Goal: Transaction & Acquisition: Purchase product/service

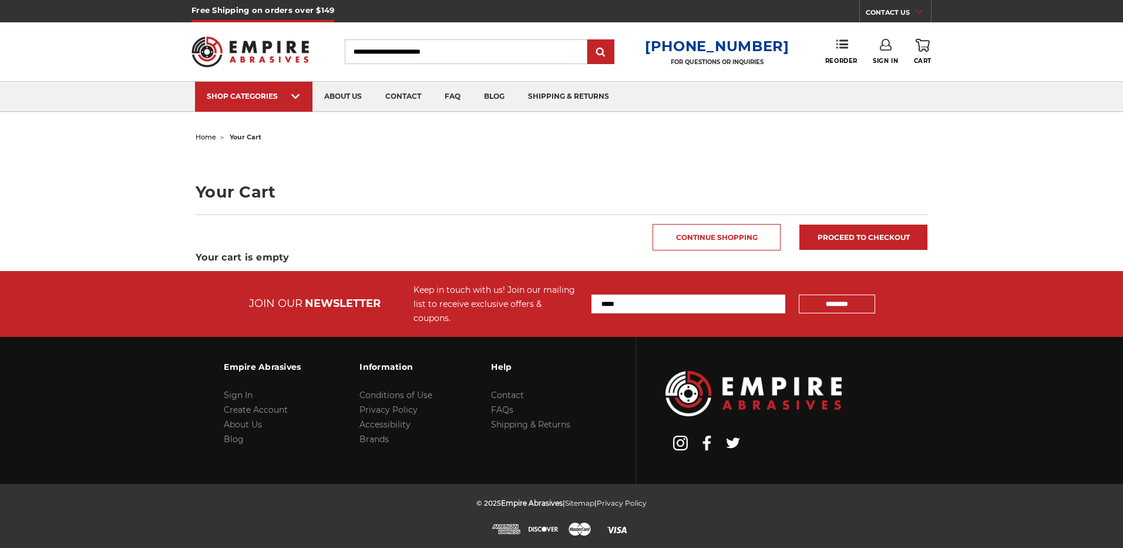
type input "**********"
click at [885, 46] on use at bounding box center [886, 45] width 12 height 12
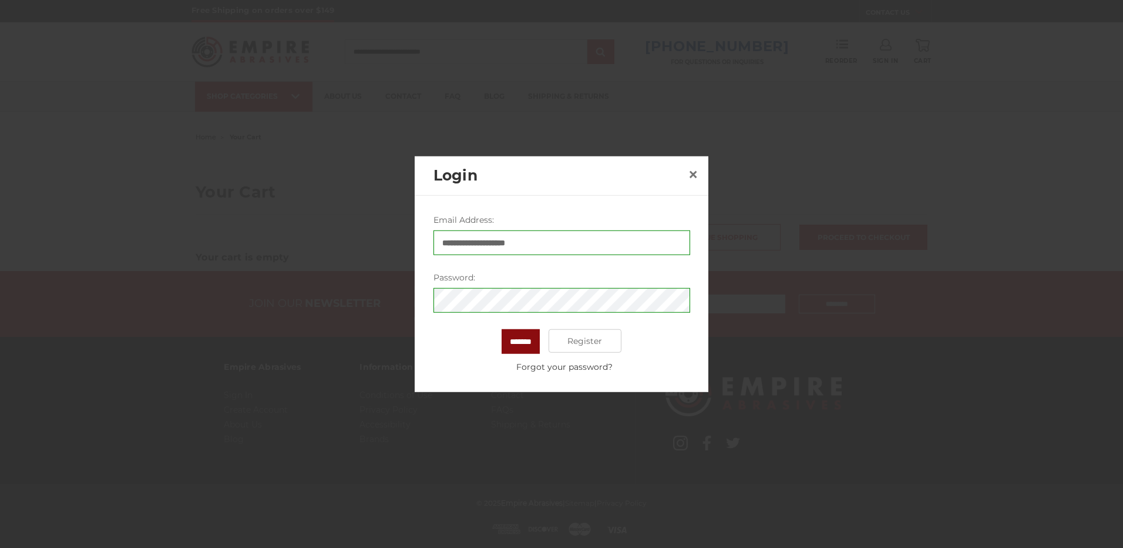
click at [528, 340] on input "*******" at bounding box center [521, 341] width 38 height 25
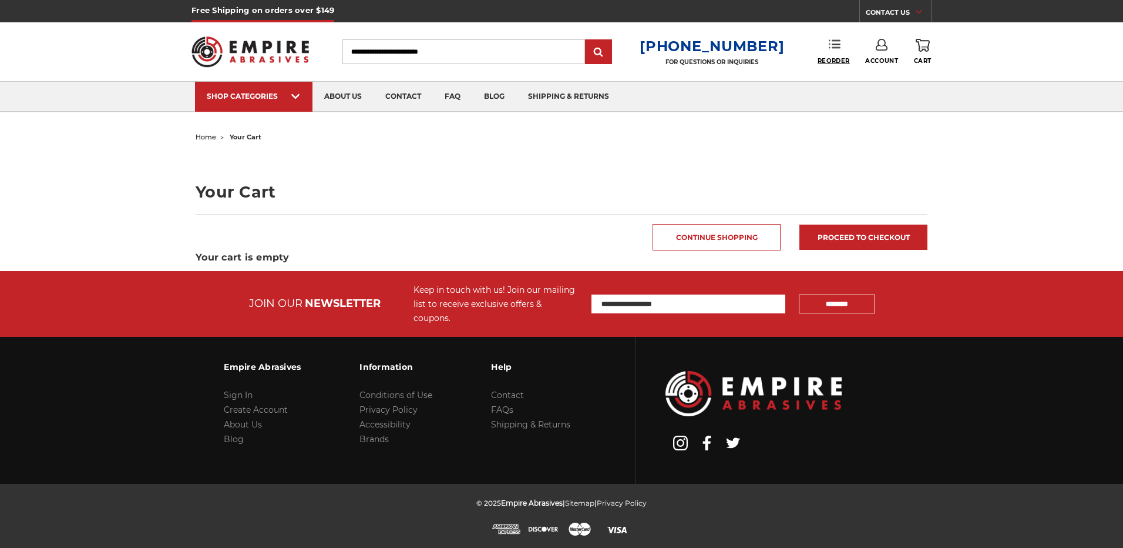
click at [838, 60] on span "Reorder" at bounding box center [834, 61] width 32 height 8
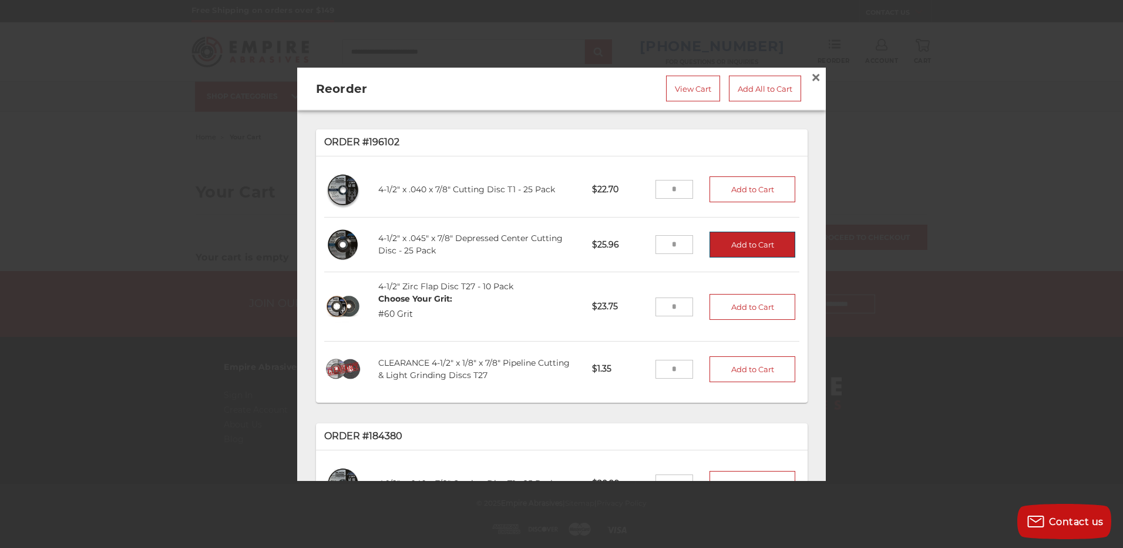
click at [722, 238] on button "Add to Cart" at bounding box center [753, 244] width 86 height 26
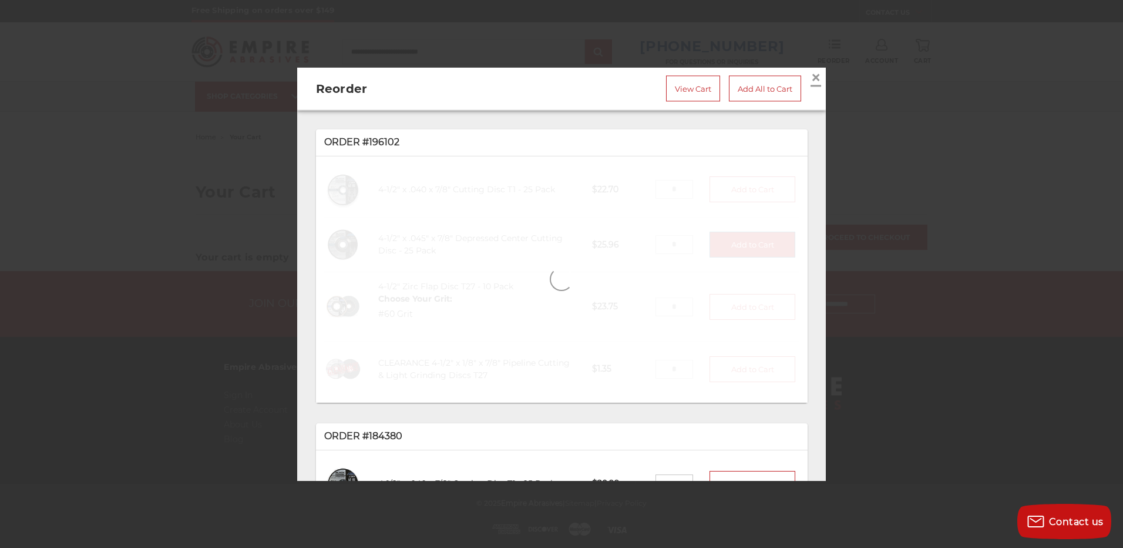
type input "*"
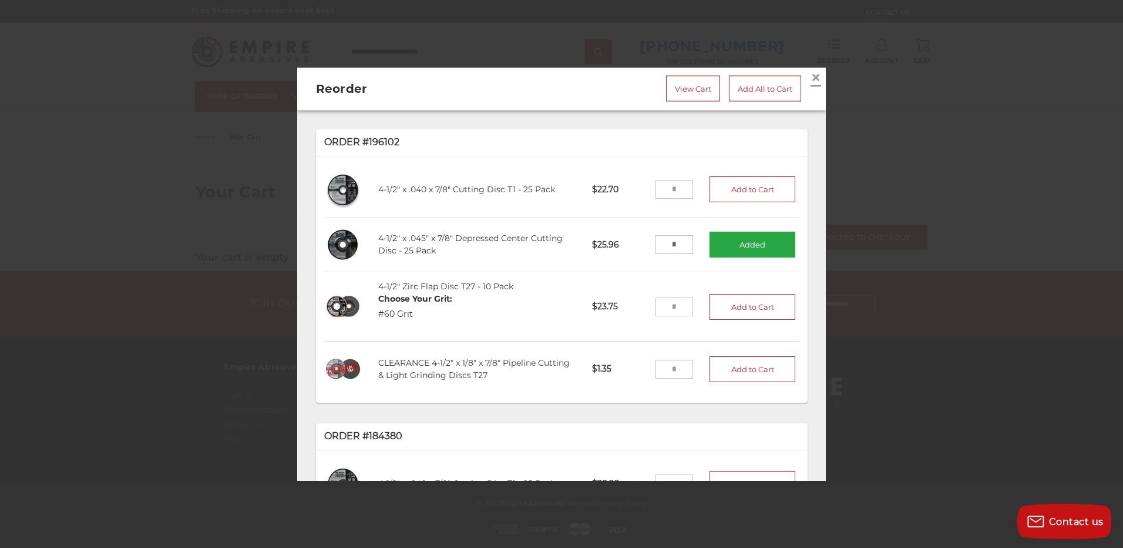
click at [811, 75] on span "×" at bounding box center [816, 77] width 11 height 23
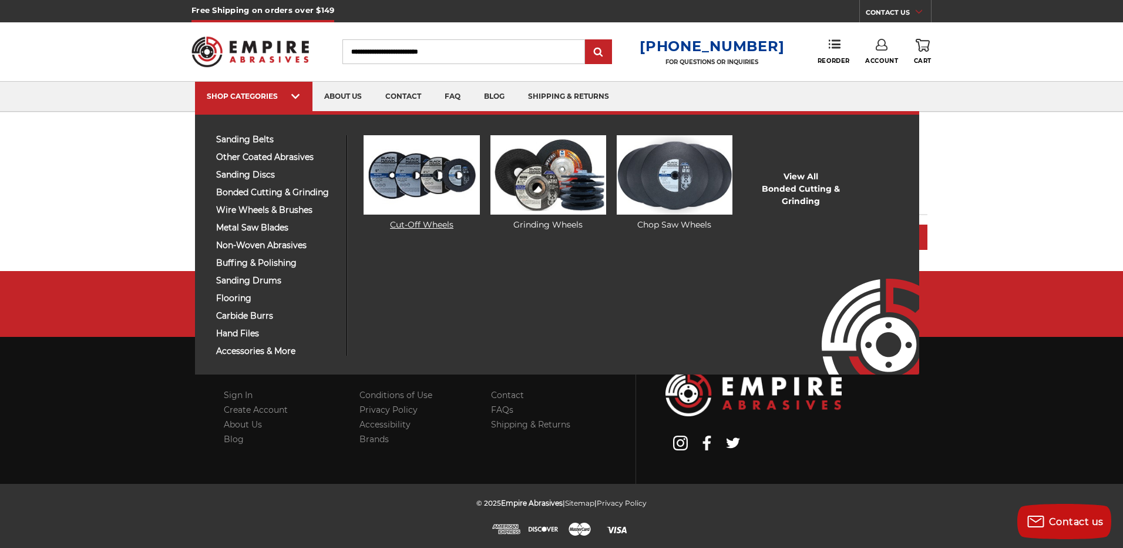
click at [408, 180] on img at bounding box center [422, 174] width 116 height 79
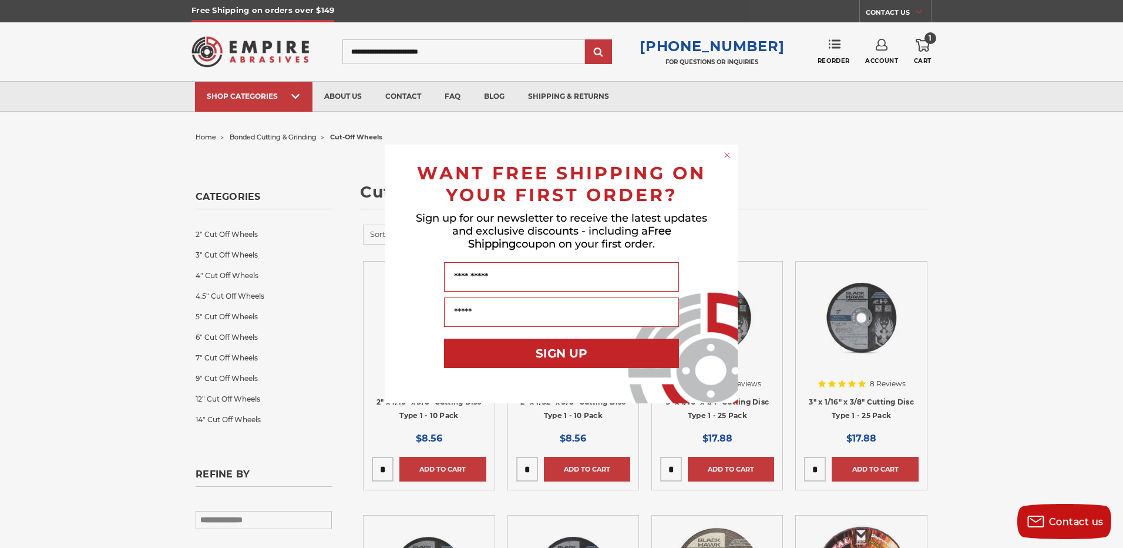
click at [727, 155] on icon "Close dialog" at bounding box center [727, 155] width 5 height 5
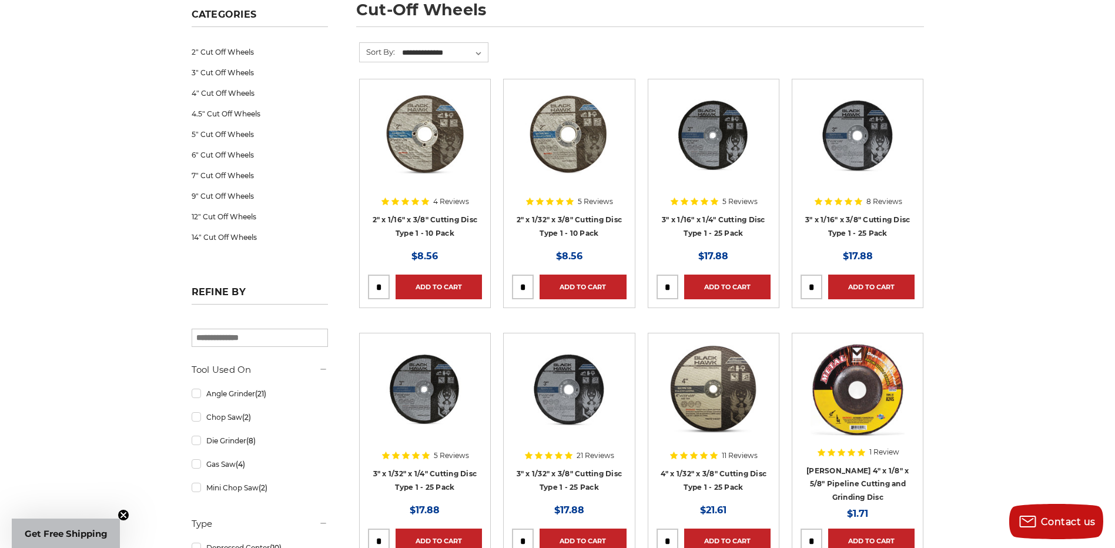
scroll to position [59, 0]
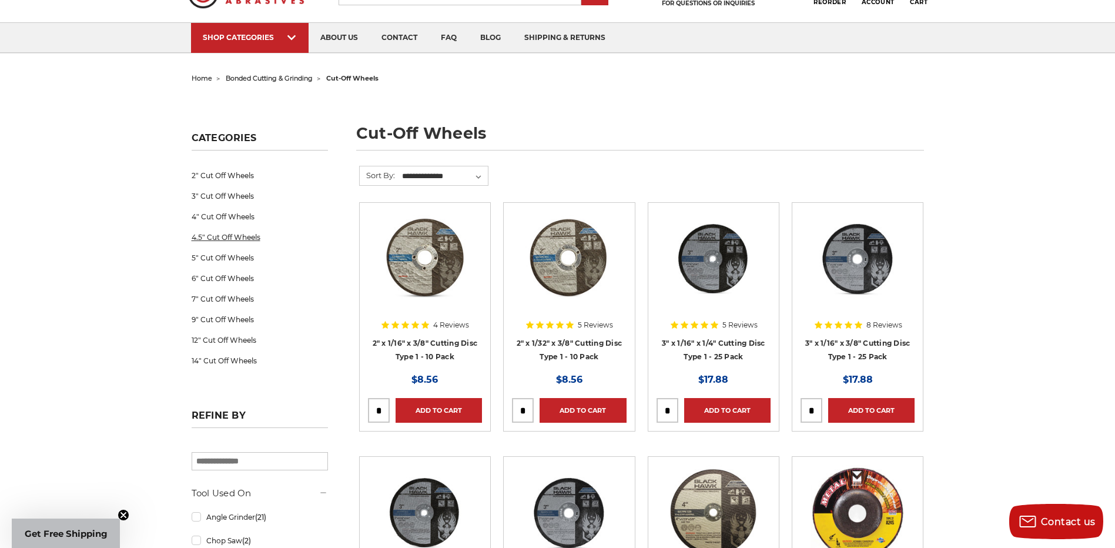
click at [231, 237] on link "4.5" Cut Off Wheels" at bounding box center [260, 237] width 136 height 21
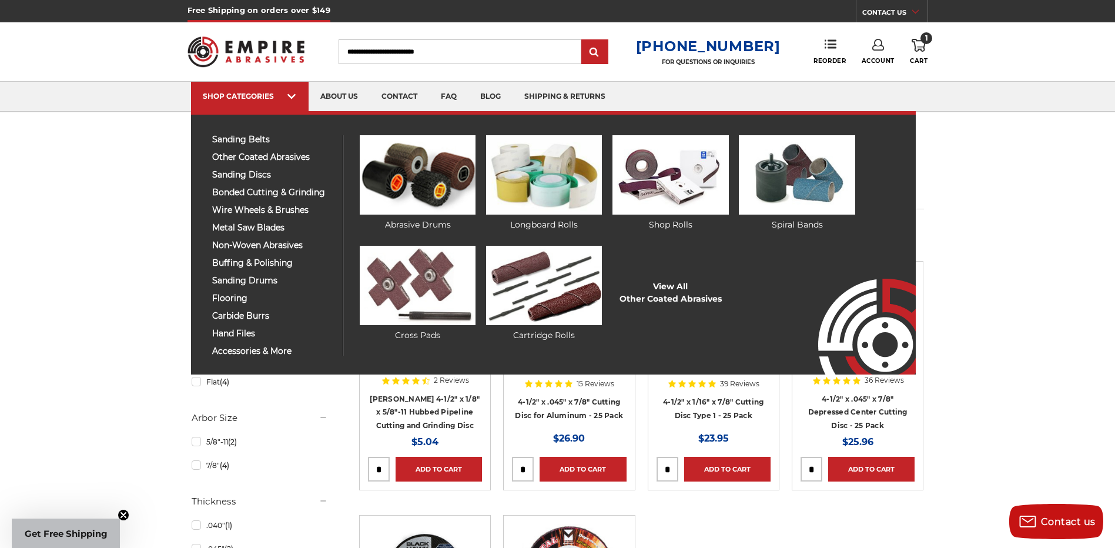
drag, startPoint x: 236, startPoint y: 152, endPoint x: 290, endPoint y: 122, distance: 62.1
click at [290, 122] on div "sanding belts 3/8" x 13" 1/2" x 18" 1/2" x 24" 1" x 30" 1" x 42" 1-1/2" x 30" 2…" at bounding box center [553, 242] width 724 height 263
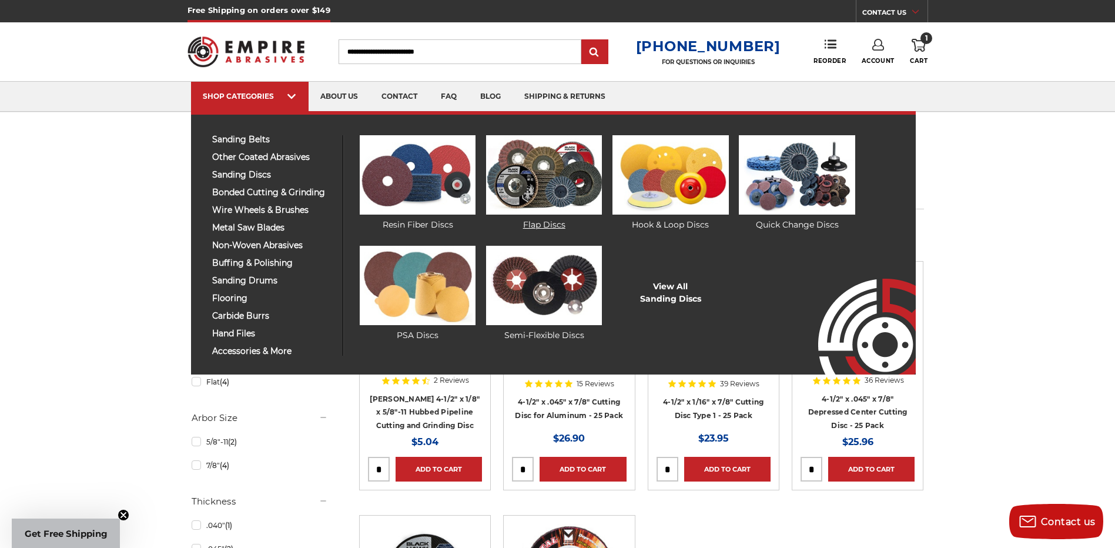
click at [521, 176] on img at bounding box center [544, 174] width 116 height 79
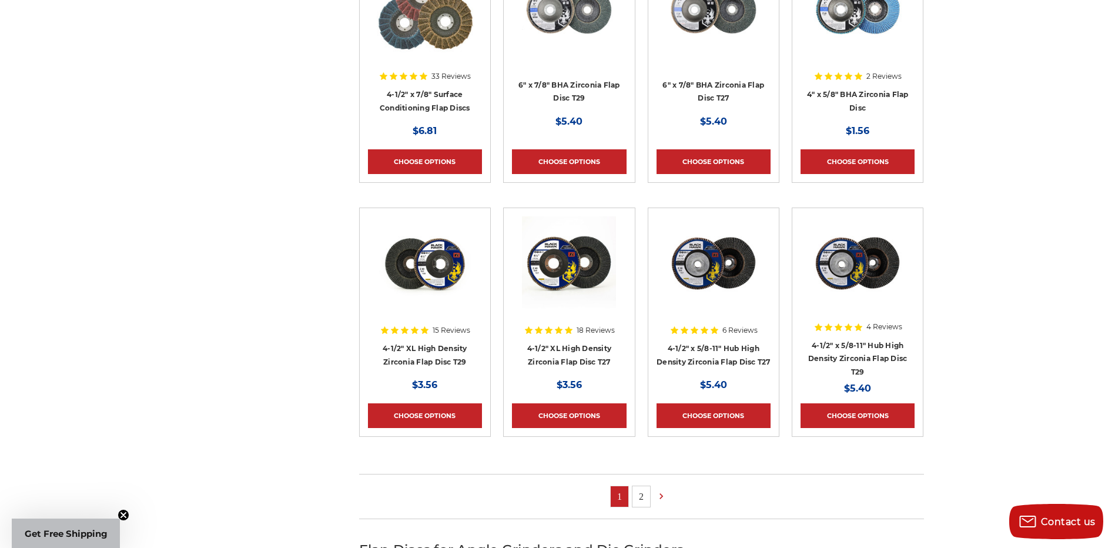
scroll to position [588, 0]
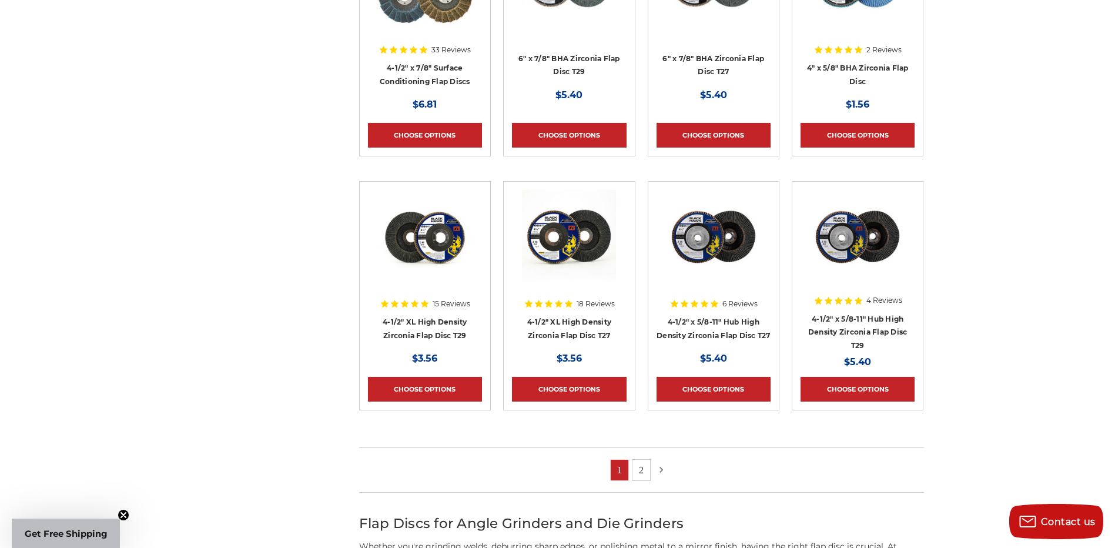
click at [662, 468] on use at bounding box center [661, 469] width 4 height 6
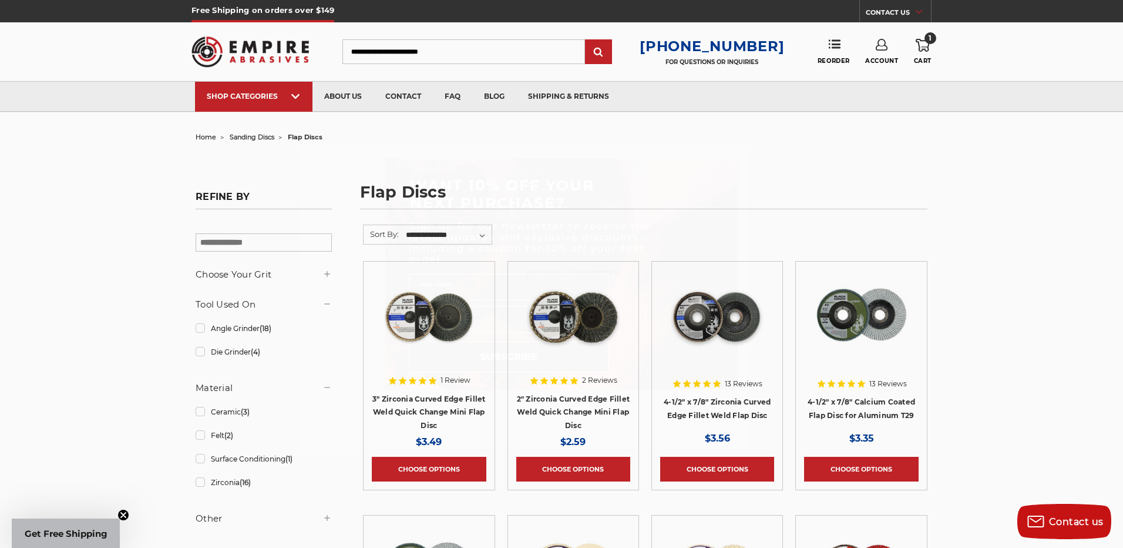
click at [727, 167] on circle "Close dialog" at bounding box center [729, 167] width 11 height 11
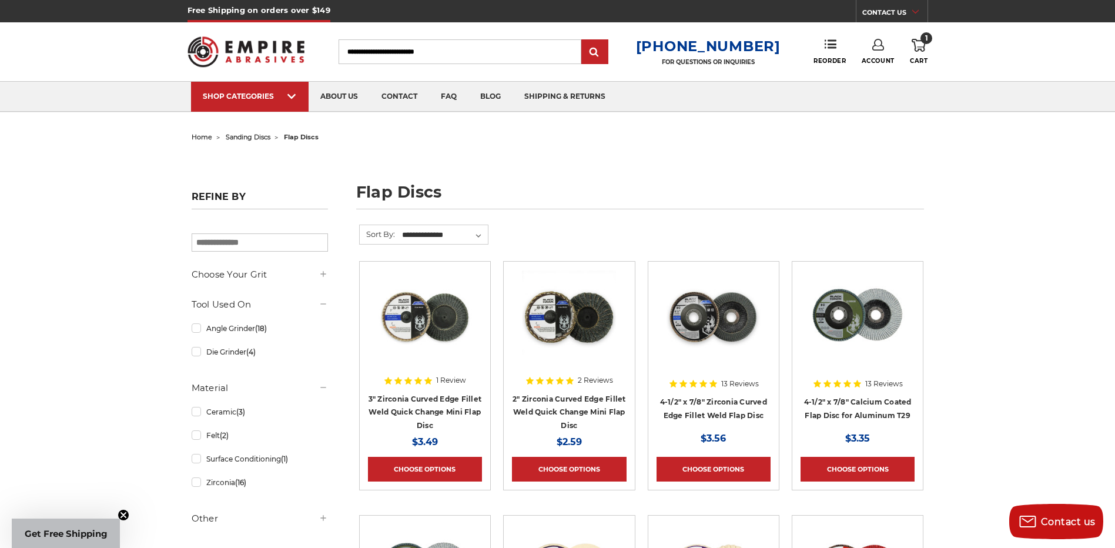
click at [921, 48] on icon at bounding box center [918, 45] width 14 height 13
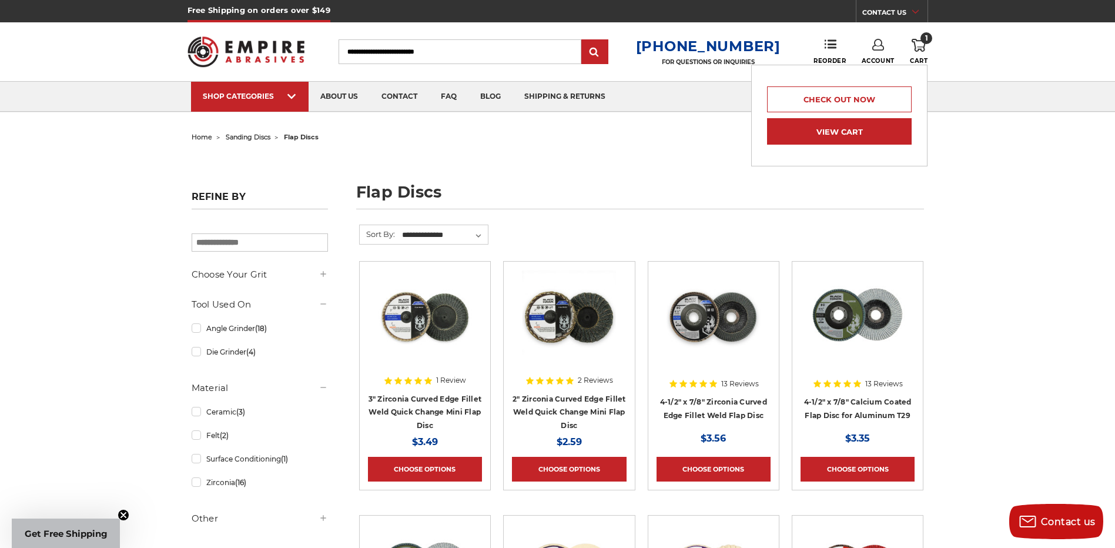
click at [827, 132] on link "View Cart" at bounding box center [839, 131] width 145 height 26
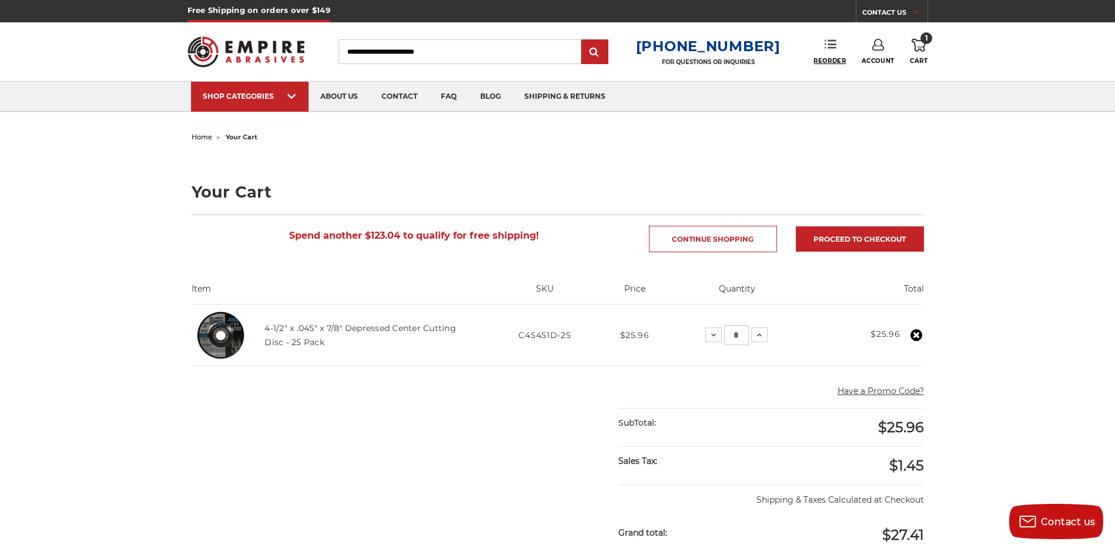
click at [832, 59] on span "Reorder" at bounding box center [829, 61] width 32 height 8
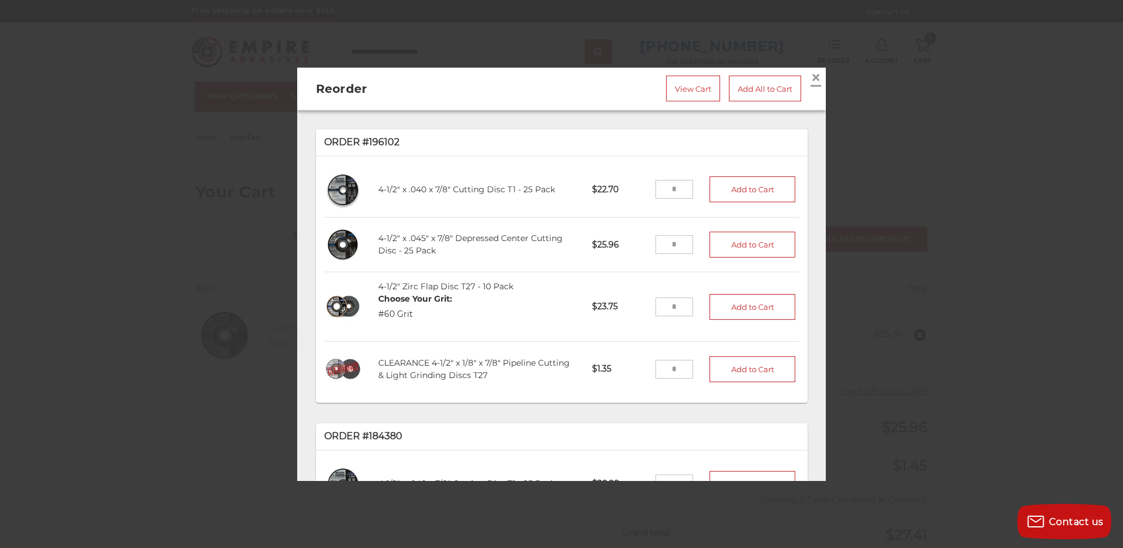
click at [811, 70] on span "×" at bounding box center [816, 77] width 11 height 23
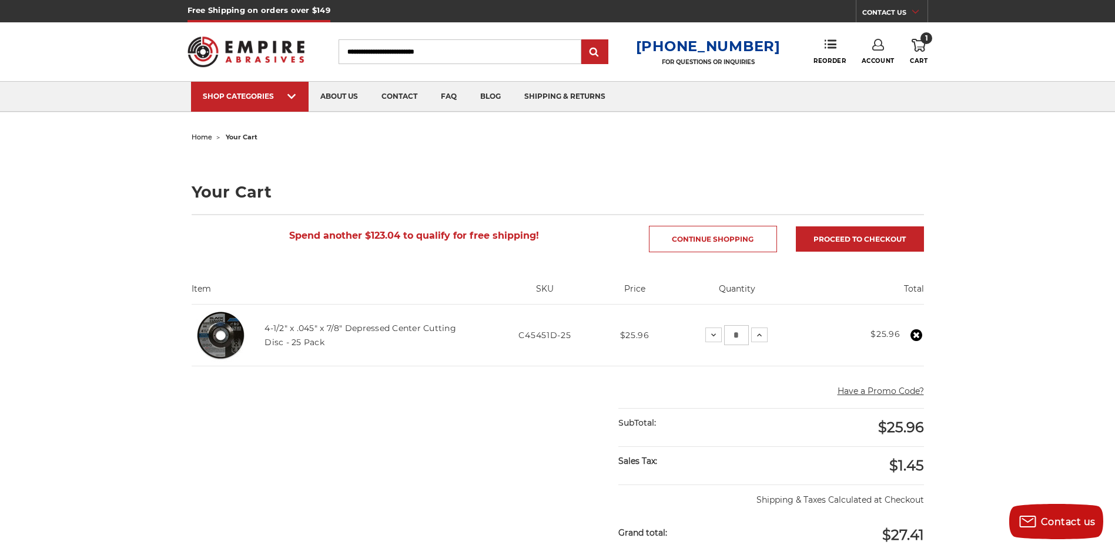
click at [442, 53] on input "Search" at bounding box center [459, 51] width 243 height 25
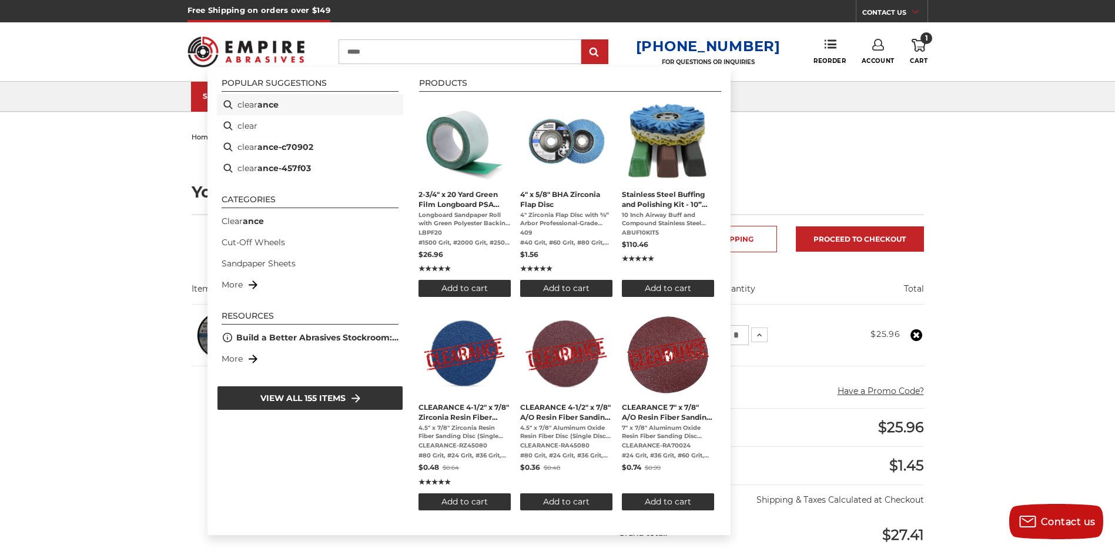
click at [249, 105] on li "clear ance" at bounding box center [310, 104] width 186 height 21
type input "*********"
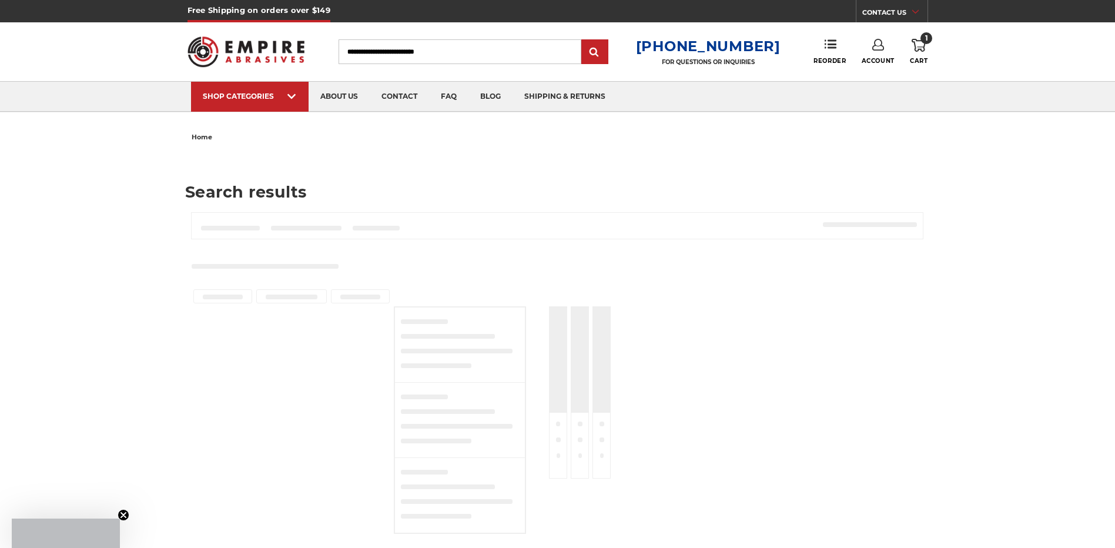
type input "*********"
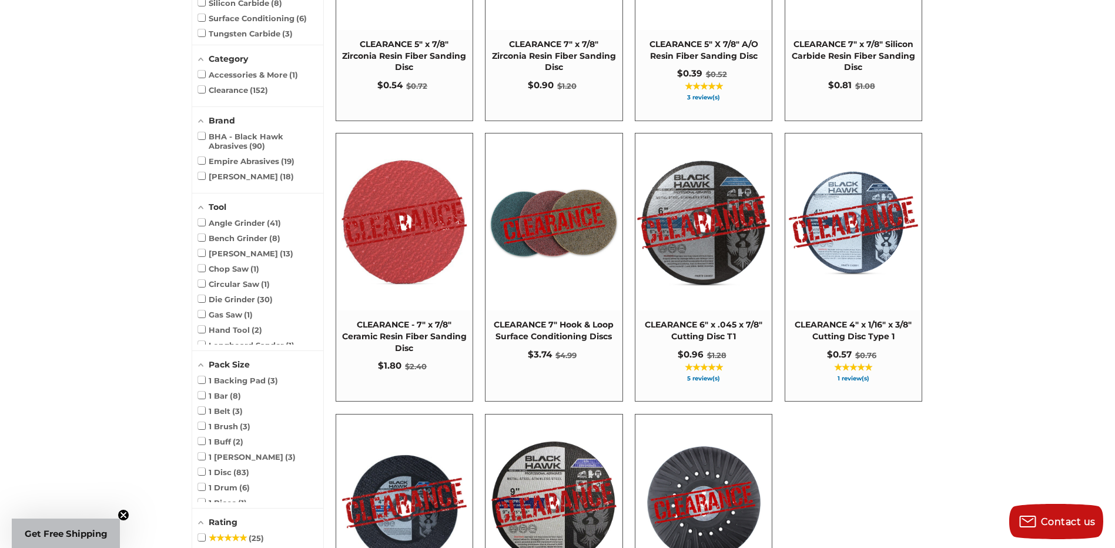
scroll to position [705, 0]
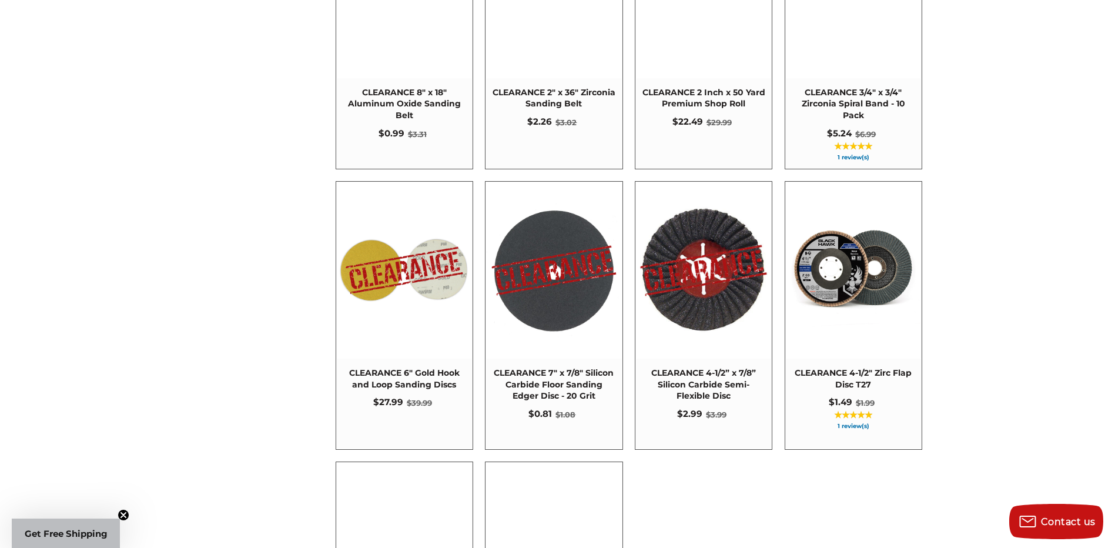
scroll to position [1763, 0]
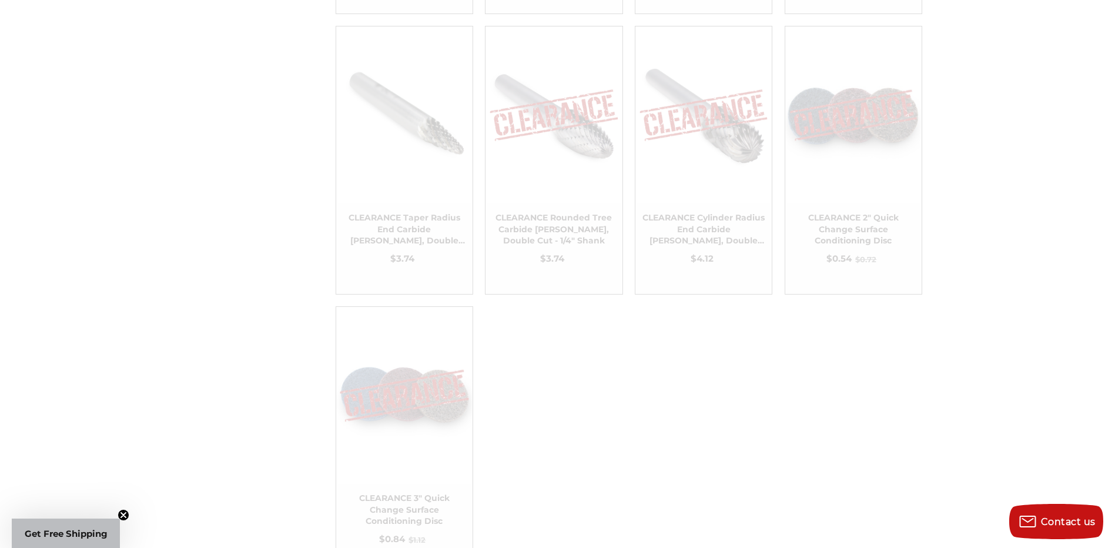
scroll to position [3231, 0]
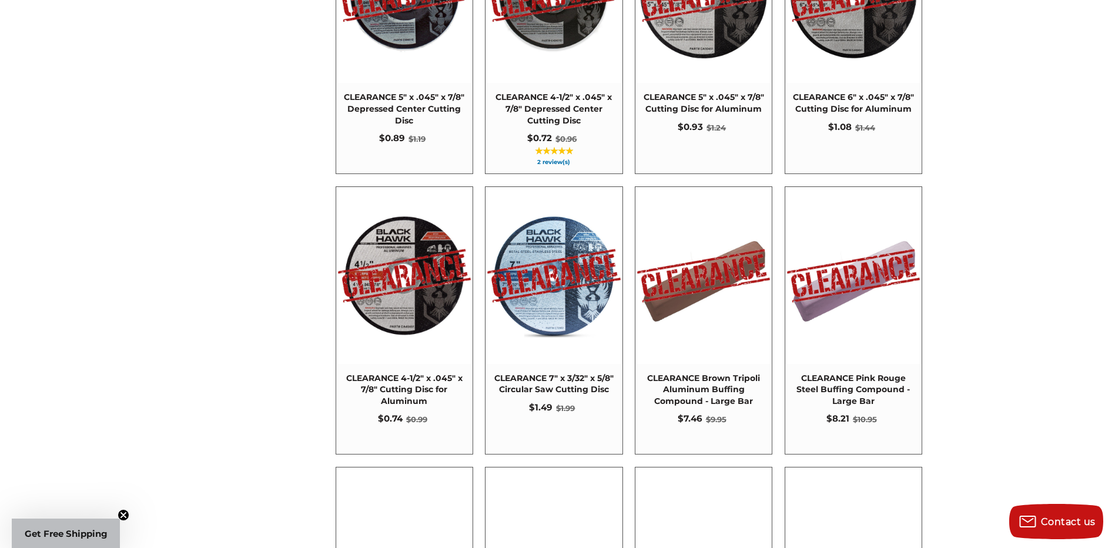
scroll to position [3760, 0]
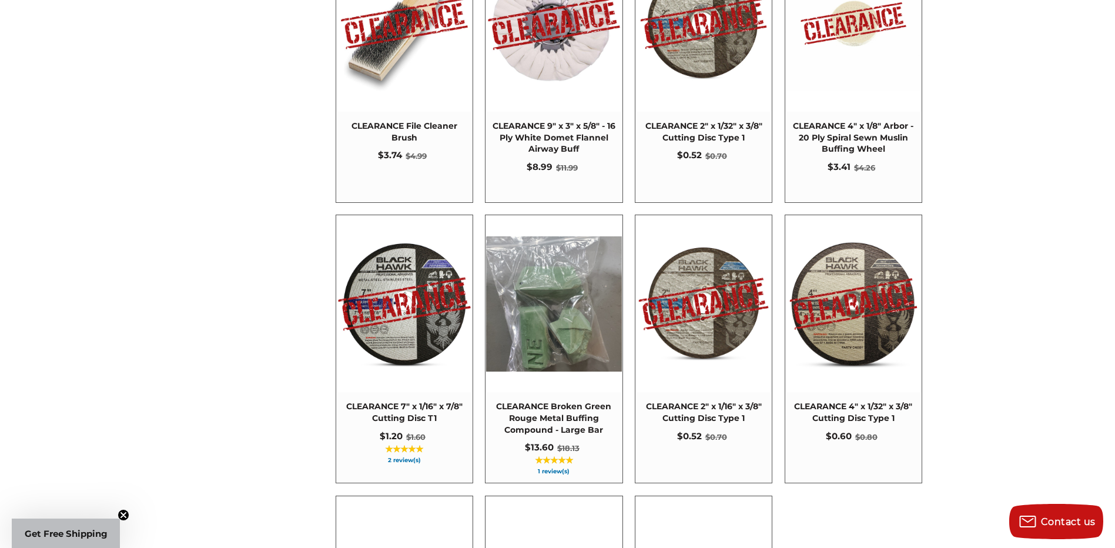
scroll to position [4818, 0]
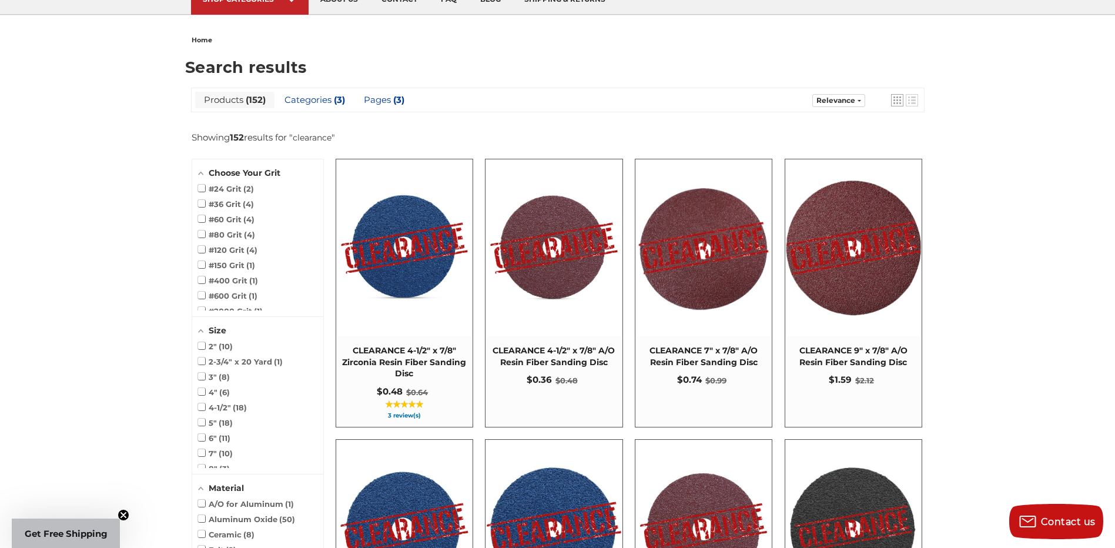
scroll to position [118, 0]
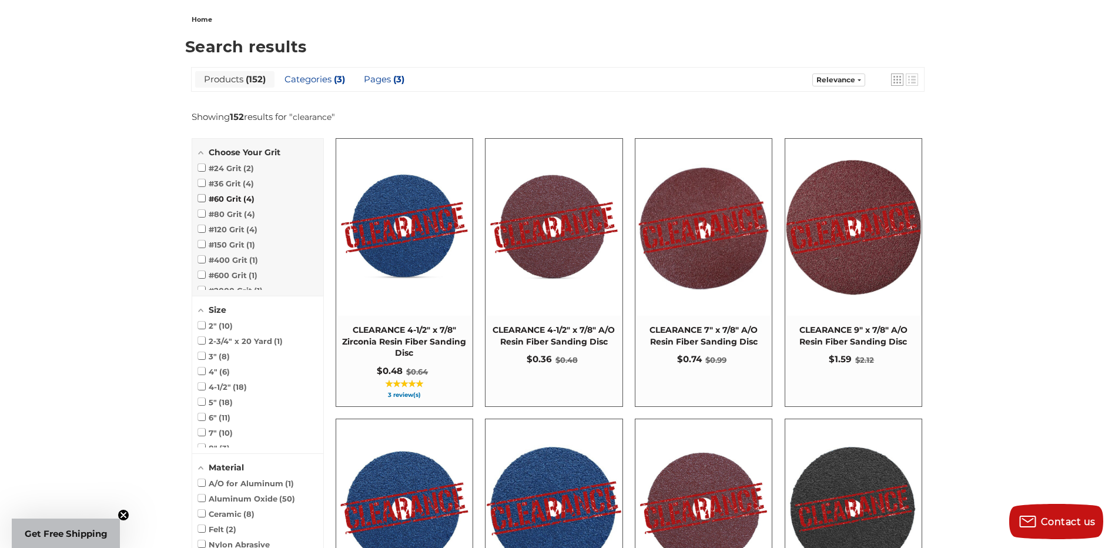
click at [202, 198] on span at bounding box center [201, 197] width 7 height 7
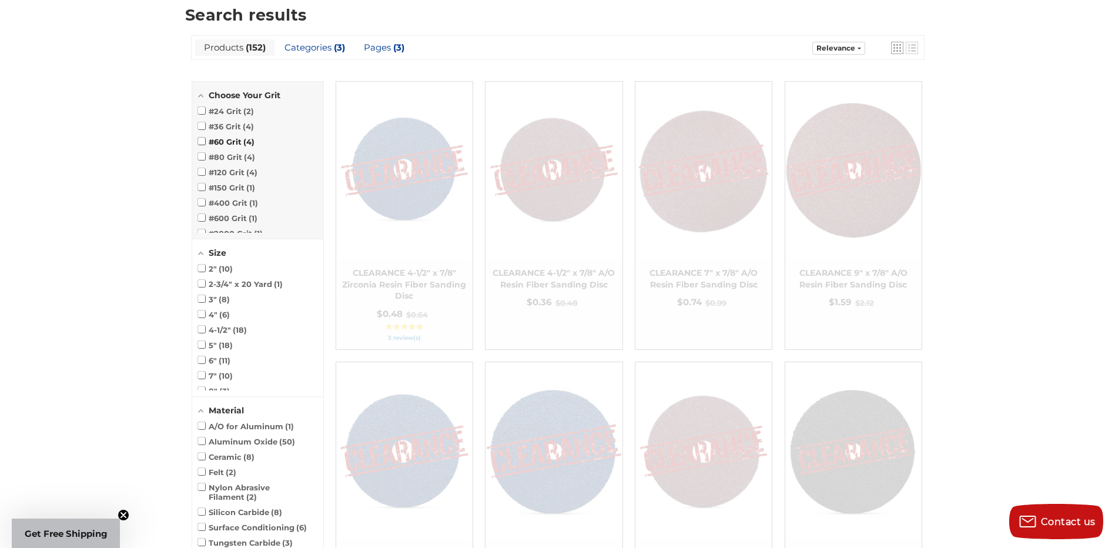
scroll to position [156, 0]
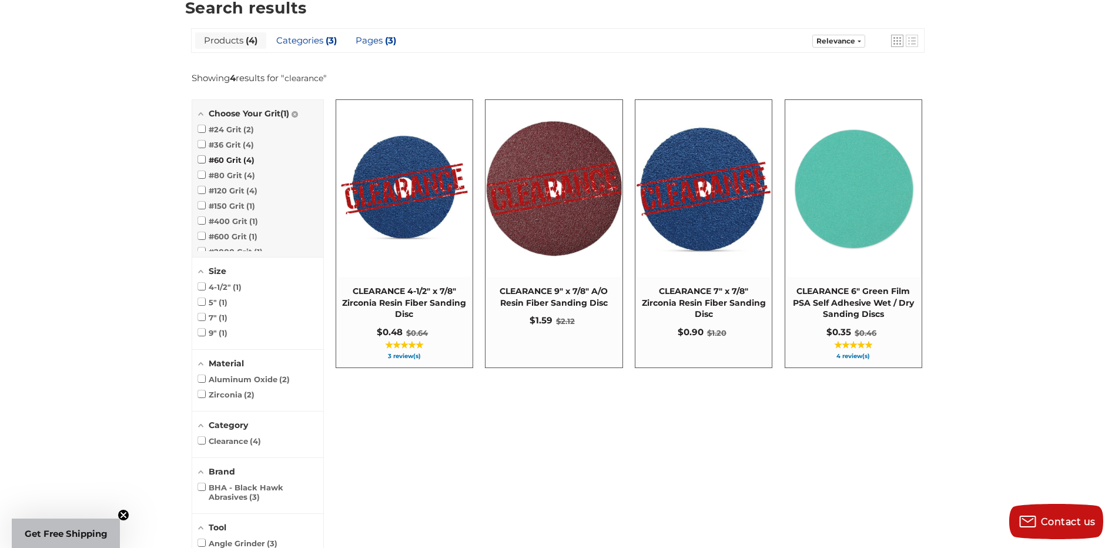
click at [201, 158] on span at bounding box center [201, 159] width 7 height 7
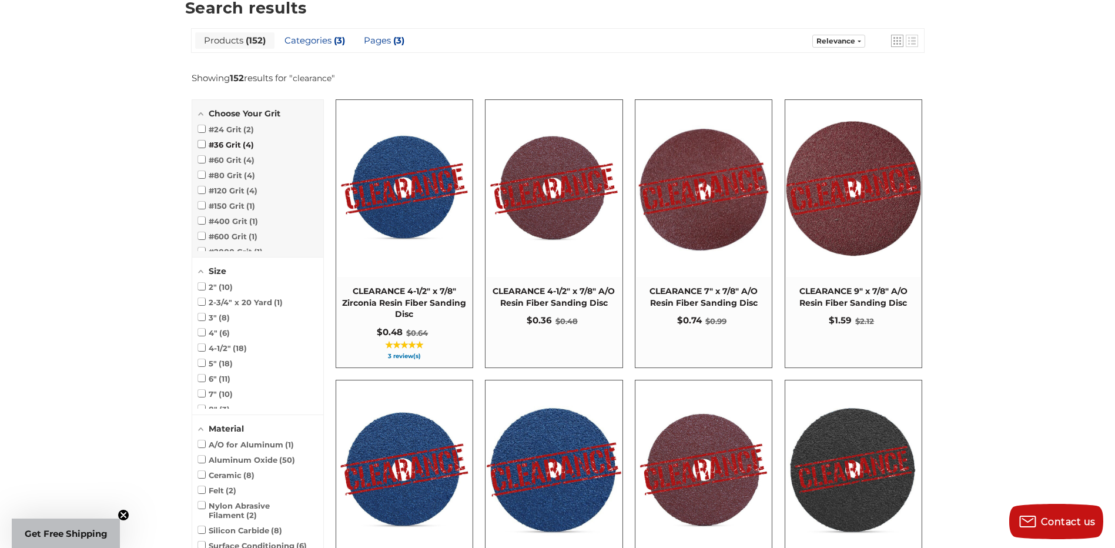
scroll to position [98, 0]
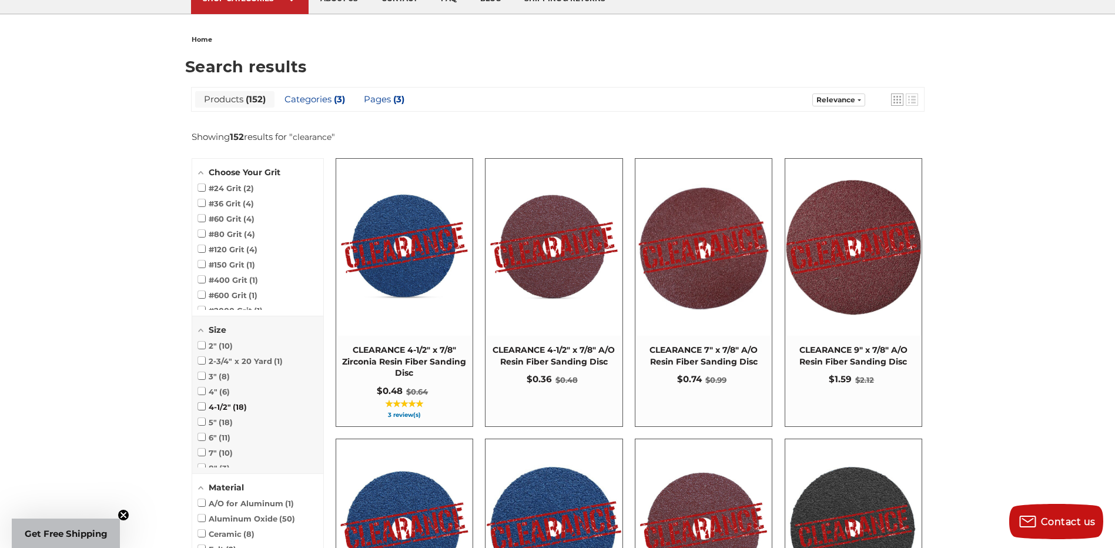
click at [201, 407] on span at bounding box center [201, 405] width 7 height 7
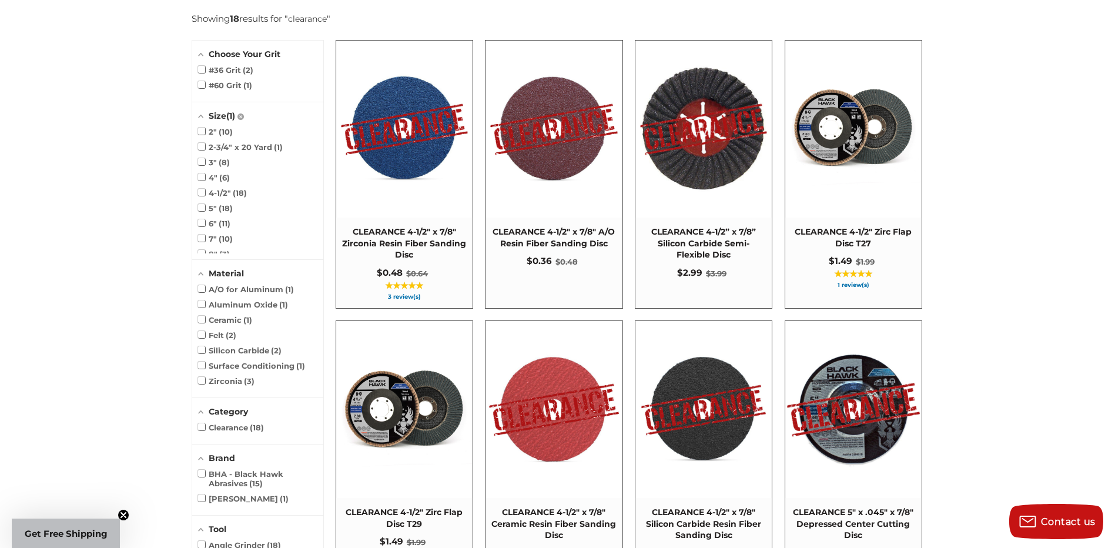
scroll to position [215, 0]
click at [837, 140] on button "View product" at bounding box center [853, 141] width 88 height 18
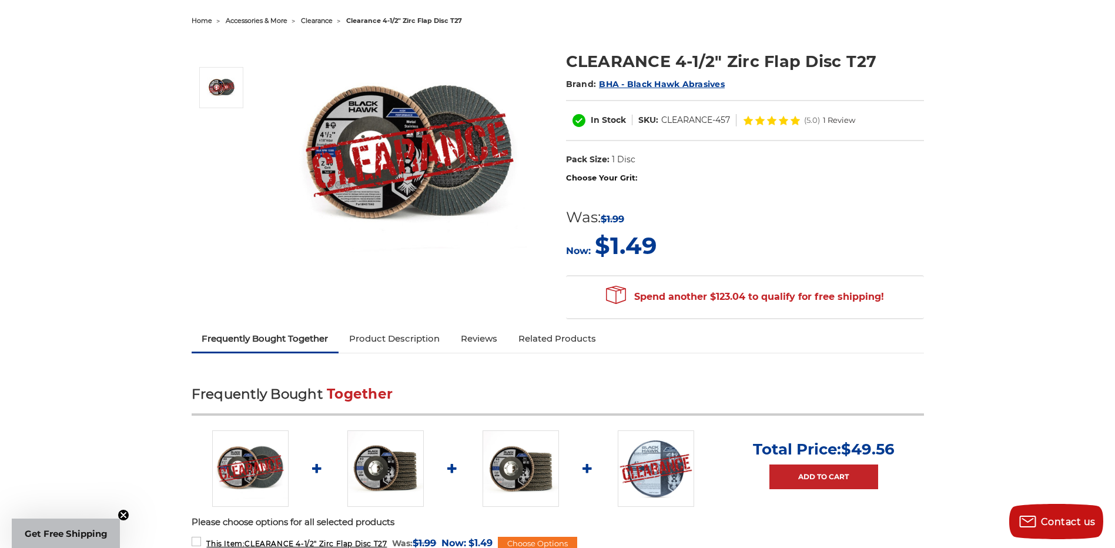
scroll to position [118, 0]
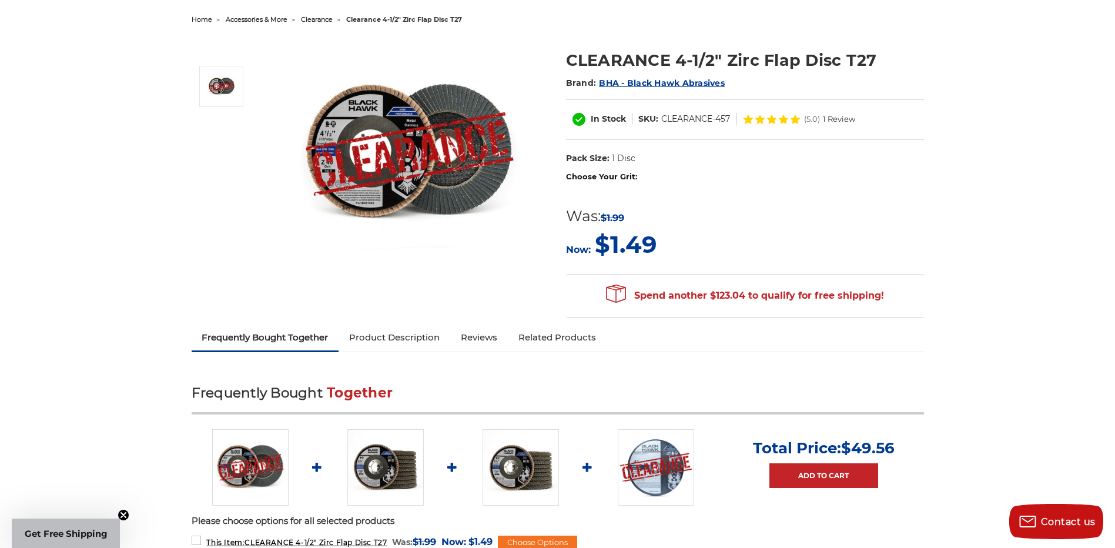
click at [401, 337] on link "Product Description" at bounding box center [394, 337] width 112 height 26
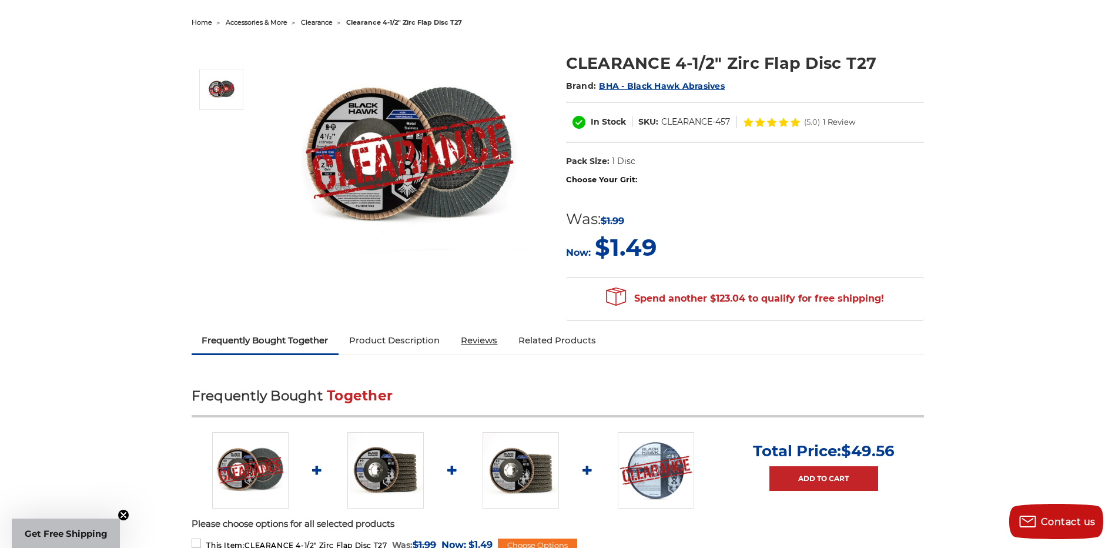
scroll to position [99, 0]
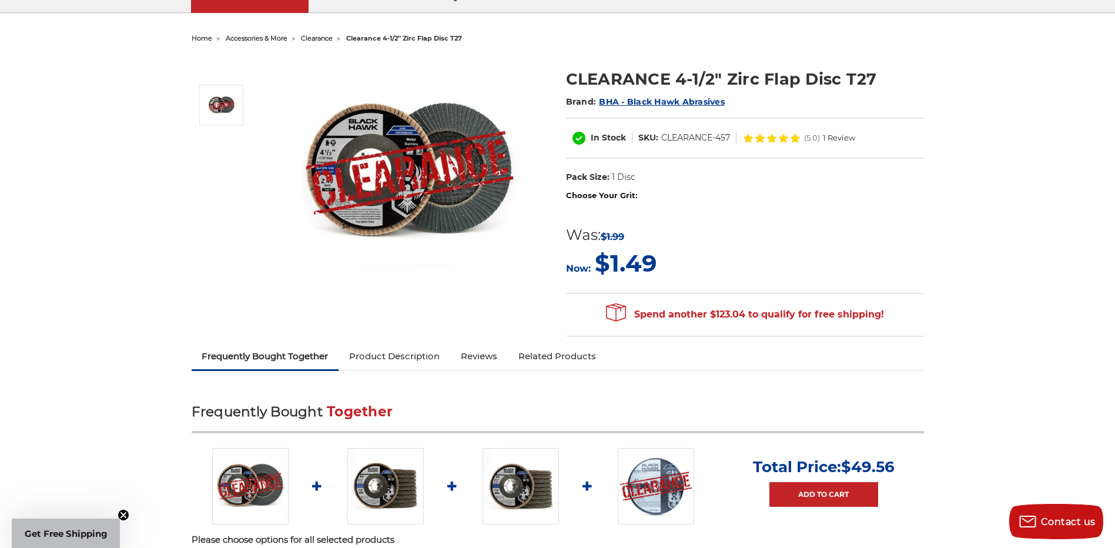
click at [392, 160] on img at bounding box center [409, 172] width 235 height 235
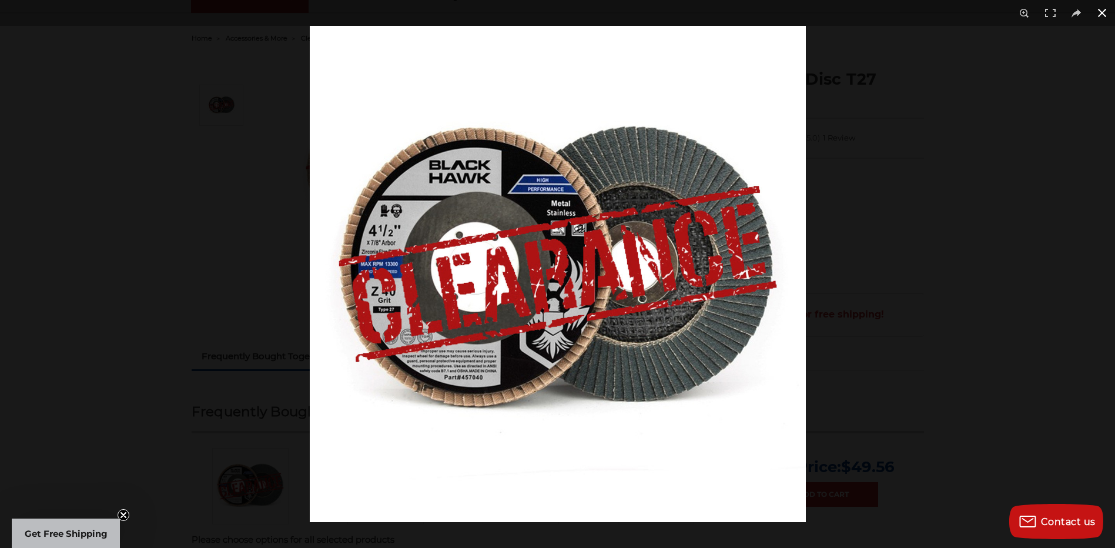
click at [1106, 12] on button at bounding box center [1102, 13] width 26 height 26
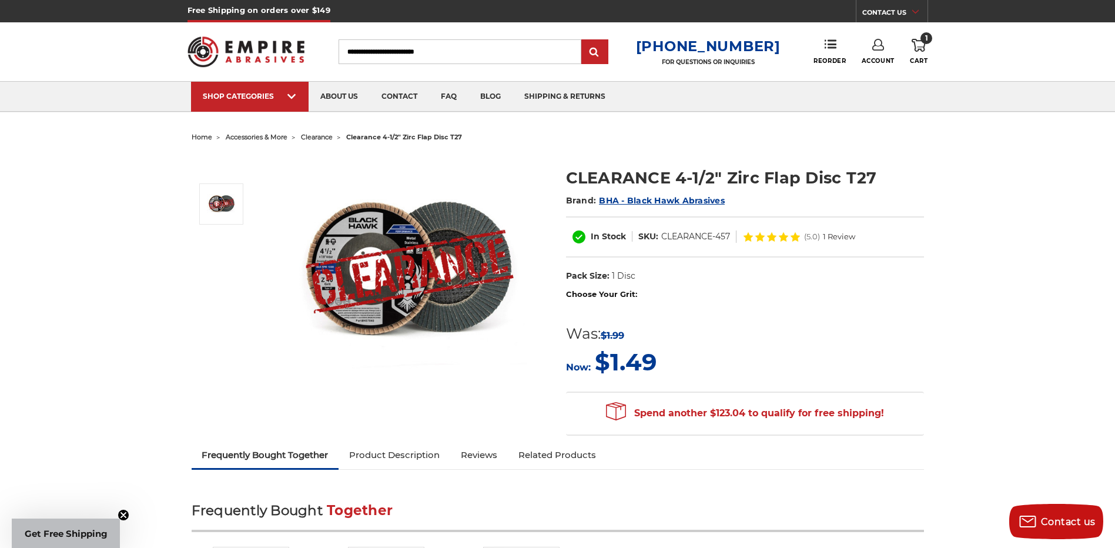
click at [623, 294] on label "Choose Your Grit:" at bounding box center [745, 294] width 358 height 12
click at [635, 294] on label "Choose Your Grit:" at bounding box center [745, 294] width 358 height 12
click at [597, 293] on label "Choose Your Grit:" at bounding box center [745, 294] width 358 height 12
drag, startPoint x: 597, startPoint y: 293, endPoint x: 591, endPoint y: 296, distance: 6.6
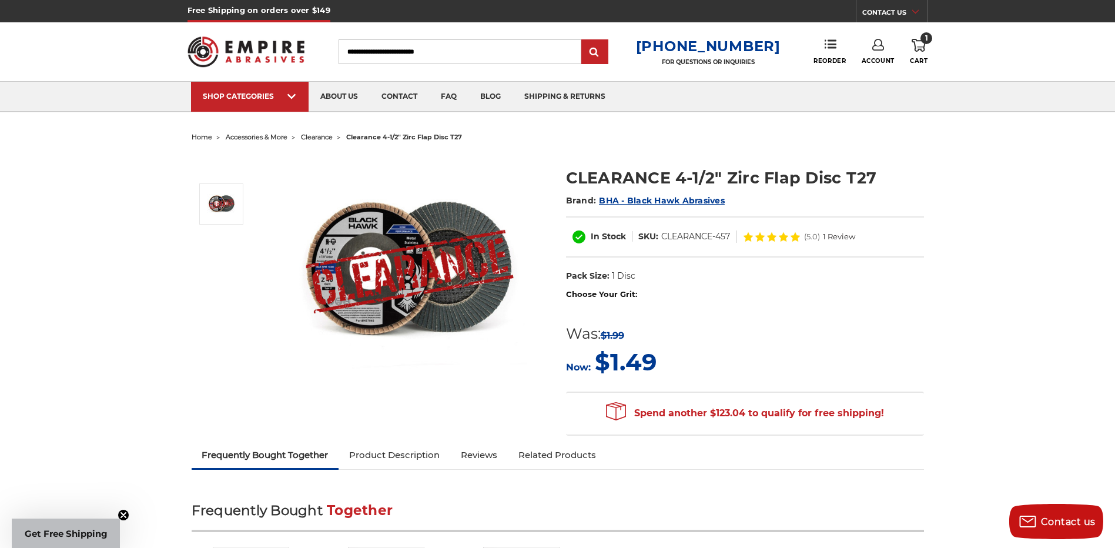
click at [591, 296] on label "Choose Your Grit:" at bounding box center [745, 294] width 358 height 12
click at [627, 297] on label "Choose Your Grit:" at bounding box center [745, 294] width 358 height 12
drag, startPoint x: 643, startPoint y: 293, endPoint x: 653, endPoint y: 295, distance: 10.7
click at [643, 294] on label "Choose Your Grit:" at bounding box center [745, 294] width 358 height 12
drag, startPoint x: 673, startPoint y: 294, endPoint x: 694, endPoint y: 298, distance: 21.4
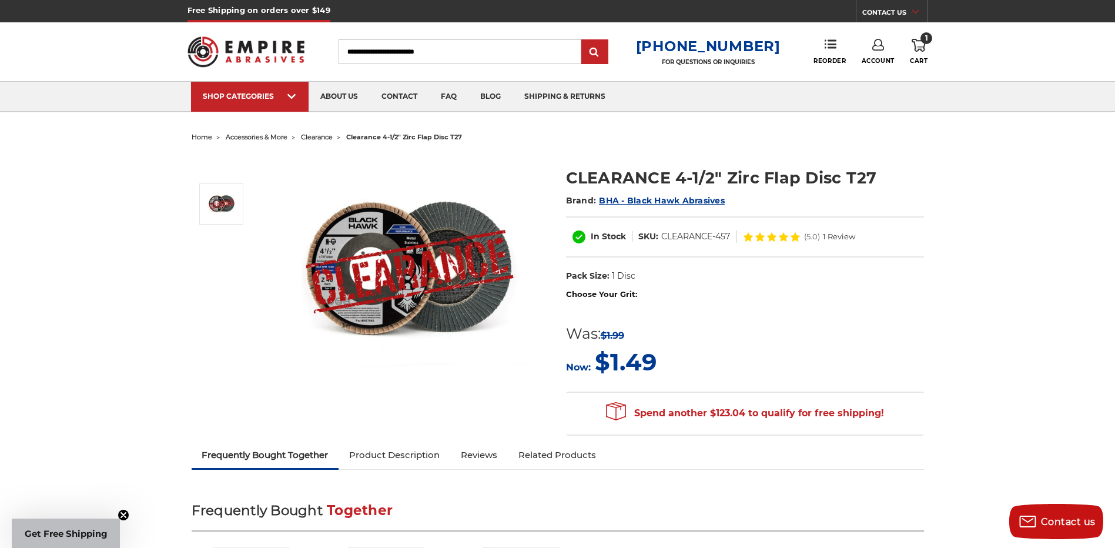
click at [673, 294] on label "Choose Your Grit:" at bounding box center [745, 294] width 358 height 12
drag, startPoint x: 694, startPoint y: 298, endPoint x: 677, endPoint y: 315, distance: 23.7
click at [693, 298] on label "Choose Your Grit:" at bounding box center [745, 294] width 358 height 12
click at [676, 316] on form "Choose Your Grit: #36 Grit #40 Grit #60 Grit #80 Grit #120 Grit MSRP: Was: $1.9…" at bounding box center [745, 333] width 358 height 90
click at [631, 307] on form "Choose Your Grit: #36 Grit #40 Grit #60 Grit #80 Grit #120 Grit MSRP: Was: $1.9…" at bounding box center [745, 333] width 358 height 90
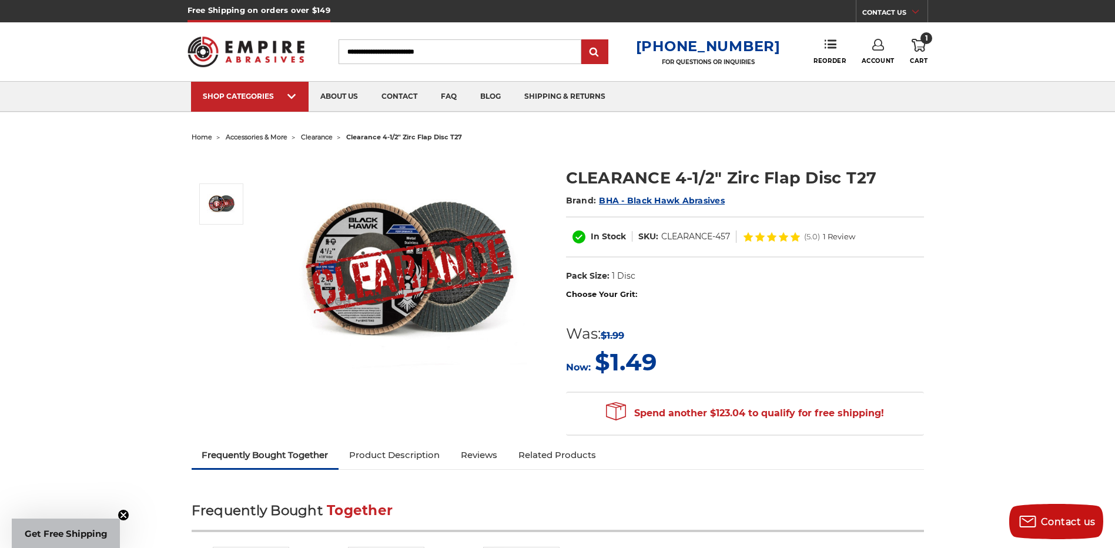
click at [599, 306] on div "Choose Your Grit: #36 Grit #40 Grit #60 Grit #80 Grit #120 Grit" at bounding box center [745, 297] width 358 height 18
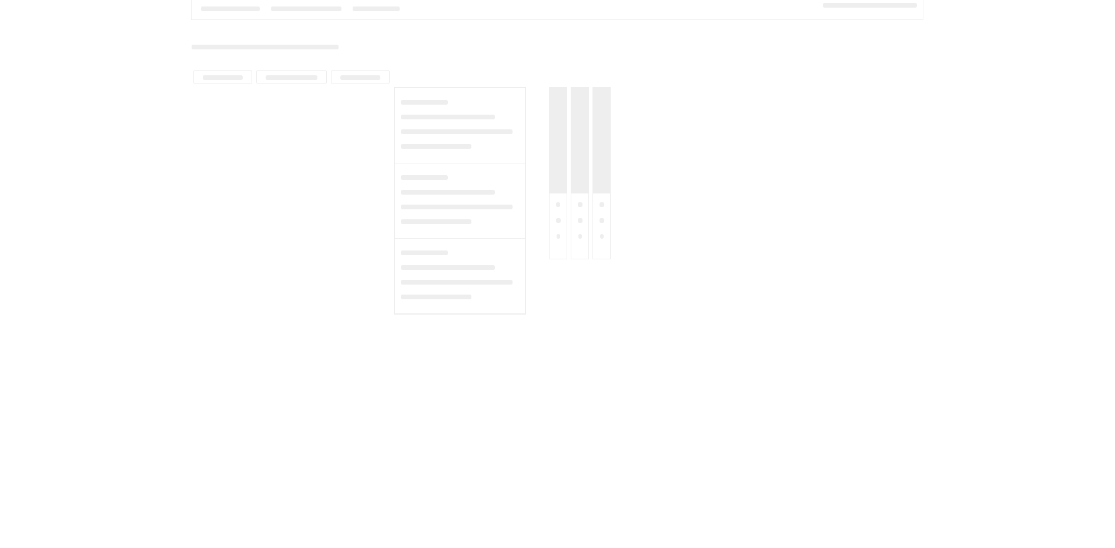
type input "*********"
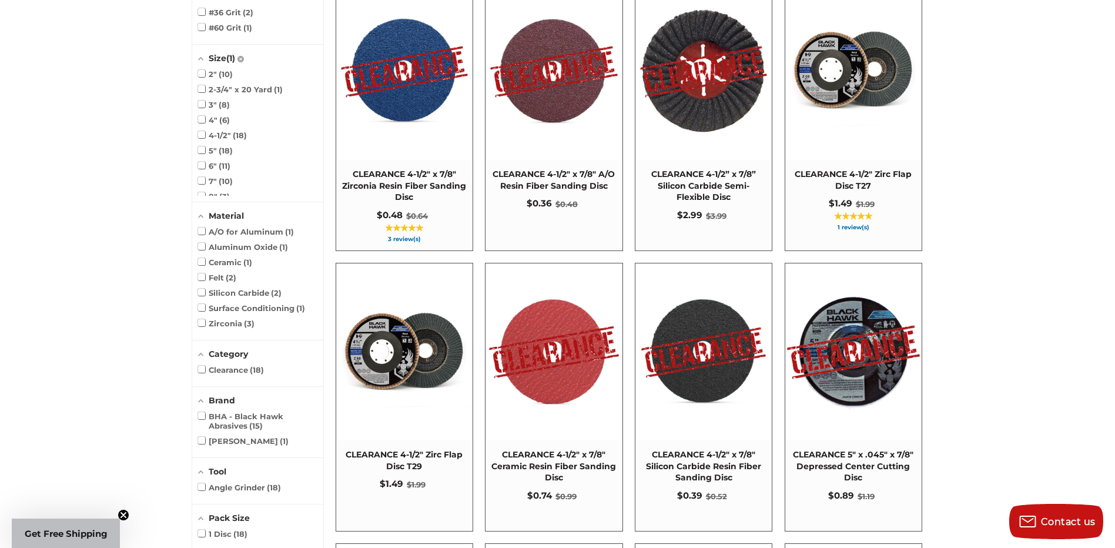
scroll to position [391, 0]
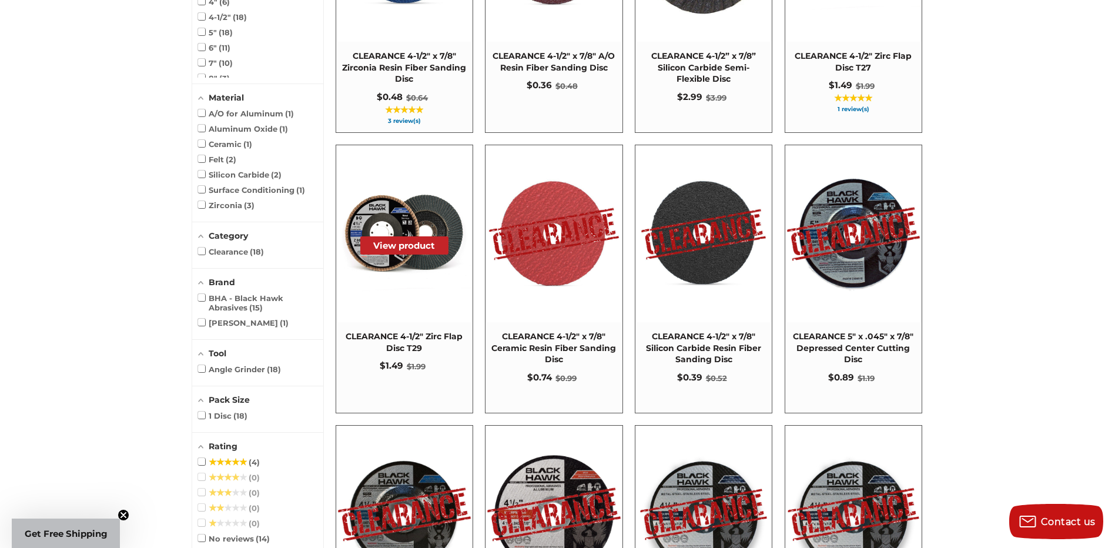
click at [403, 241] on button "View product" at bounding box center [404, 245] width 88 height 18
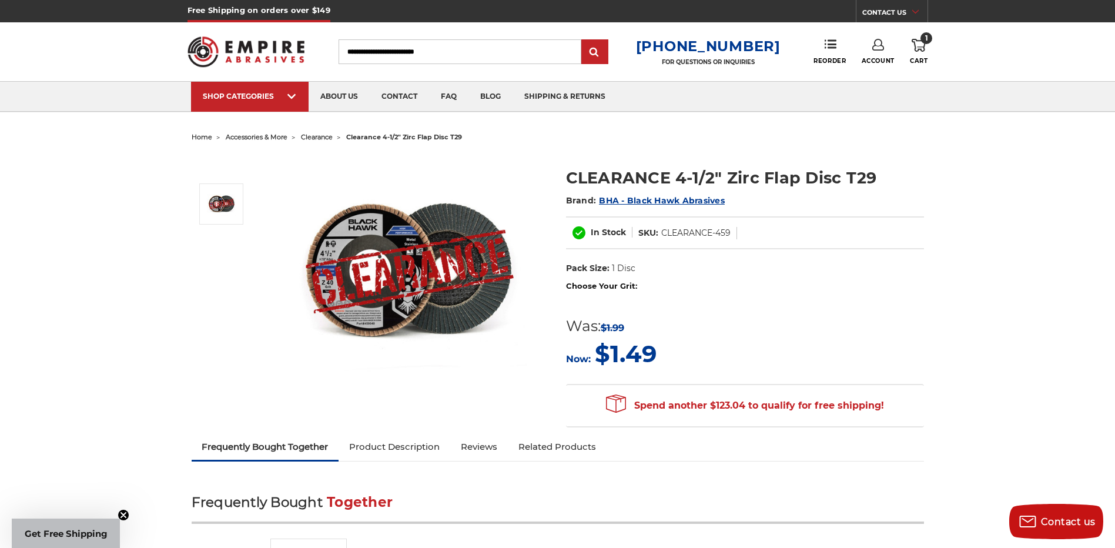
click at [657, 284] on label "Choose Your Grit:" at bounding box center [745, 286] width 358 height 12
drag, startPoint x: 751, startPoint y: 292, endPoint x: 691, endPoint y: 294, distance: 60.5
click at [746, 292] on div "Choose Your Grit: #36 Grit #40 Grit #60 Grit #80 Grit #120 Grit" at bounding box center [745, 289] width 358 height 18
click at [624, 297] on div "Choose Your Grit: #36 Grit #40 Grit #60 Grit #80 Grit #120 Grit" at bounding box center [745, 289] width 358 height 18
click at [603, 285] on label "Choose Your Grit:" at bounding box center [745, 286] width 358 height 12
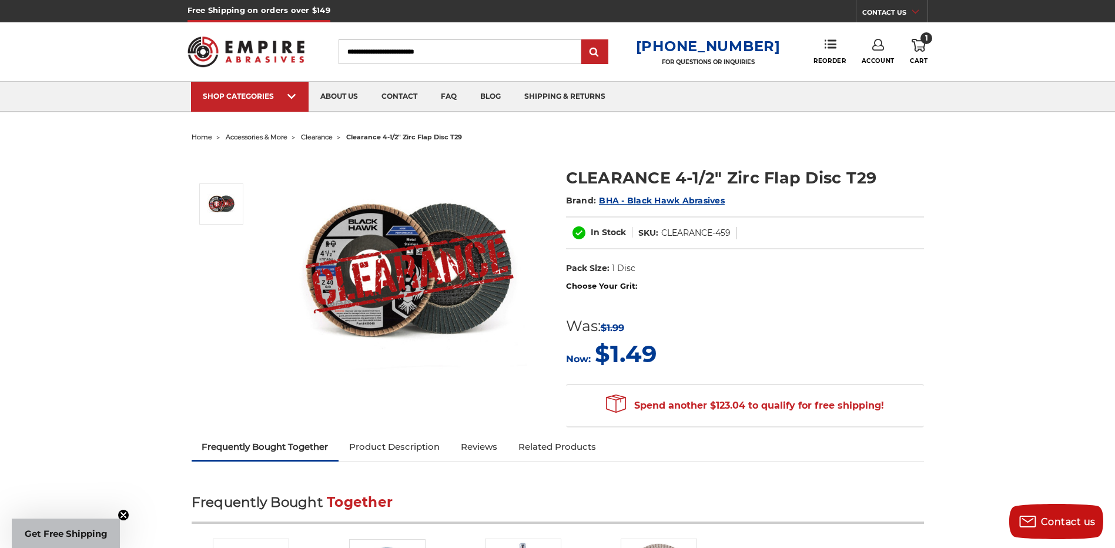
click at [582, 285] on label "Choose Your Grit:" at bounding box center [745, 286] width 358 height 12
click at [575, 285] on label "Choose Your Grit:" at bounding box center [745, 286] width 358 height 12
drag, startPoint x: 579, startPoint y: 285, endPoint x: 614, endPoint y: 283, distance: 35.3
click at [614, 283] on label "Choose Your Grit:" at bounding box center [745, 286] width 358 height 12
click at [635, 284] on label "Choose Your Grit:" at bounding box center [745, 286] width 358 height 12
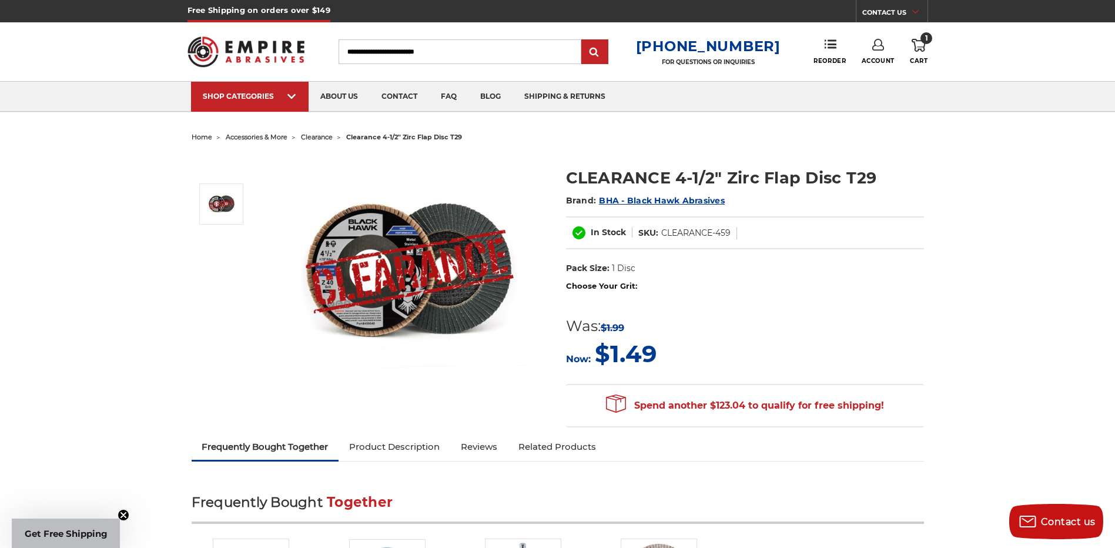
click at [625, 284] on label "Choose Your Grit:" at bounding box center [745, 286] width 358 height 12
drag, startPoint x: 625, startPoint y: 284, endPoint x: 610, endPoint y: 288, distance: 14.9
click at [610, 288] on label "Choose Your Grit:" at bounding box center [745, 286] width 358 height 12
click at [600, 291] on label "Choose Your Grit:" at bounding box center [745, 286] width 358 height 12
click at [615, 306] on form "Choose Your Grit: #36 Grit #40 Grit #60 Grit #80 Grit #120 Grit MSRP: Was: $1.9…" at bounding box center [745, 325] width 358 height 90
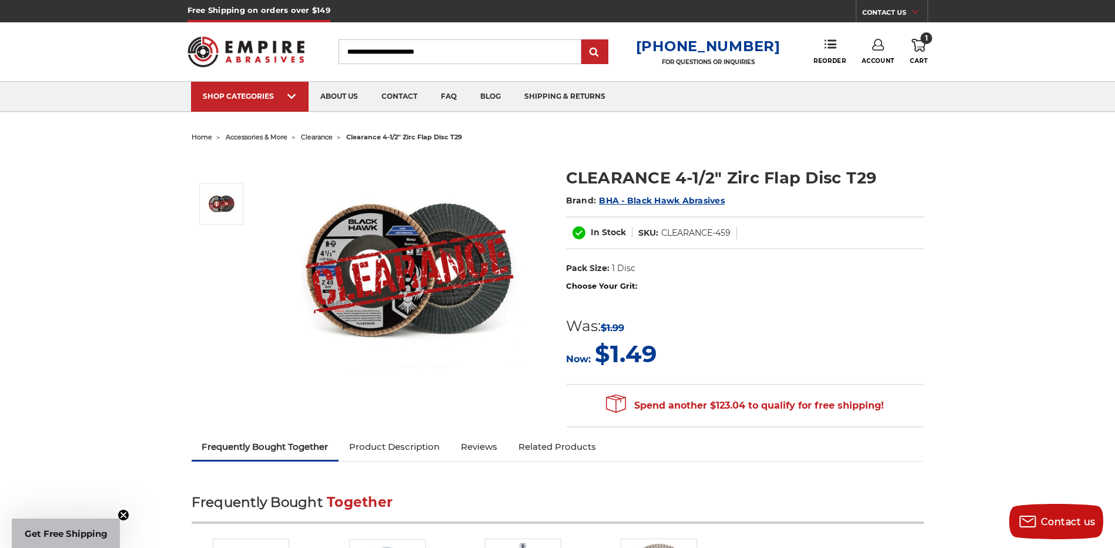
click at [659, 291] on label "Choose Your Grit:" at bounding box center [745, 286] width 358 height 12
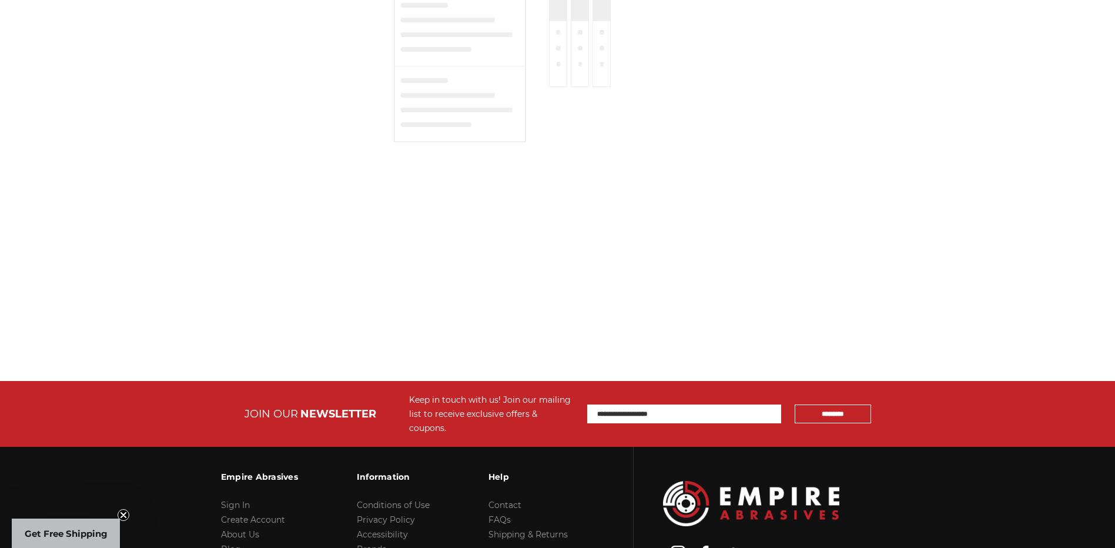
type input "*********"
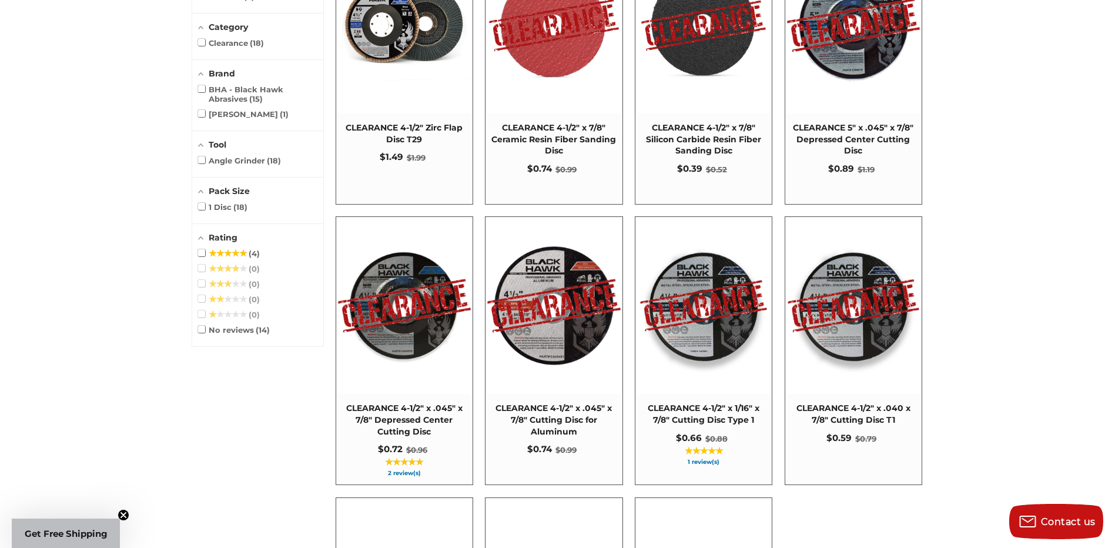
scroll to position [685, 0]
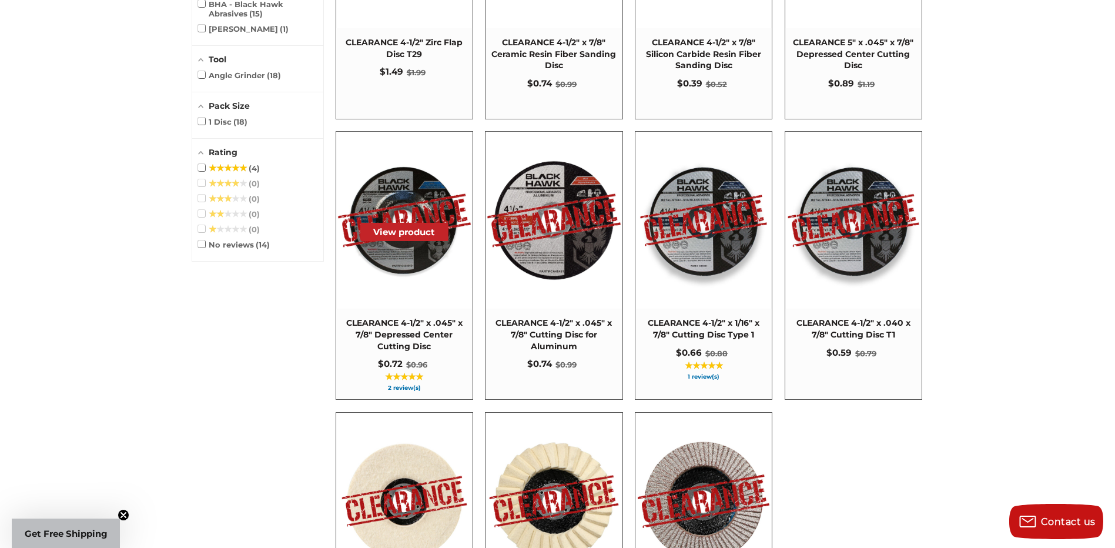
click at [411, 322] on span "CLEARANCE 4-1/2" x .045" x 7/8" Depressed Center Cutting Disc" at bounding box center [404, 334] width 125 height 35
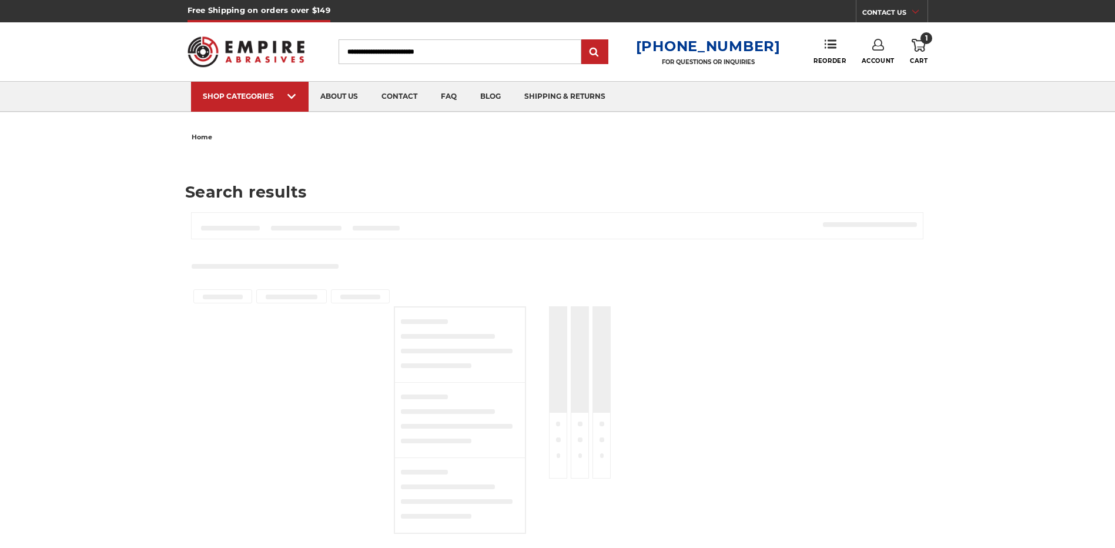
type input "*********"
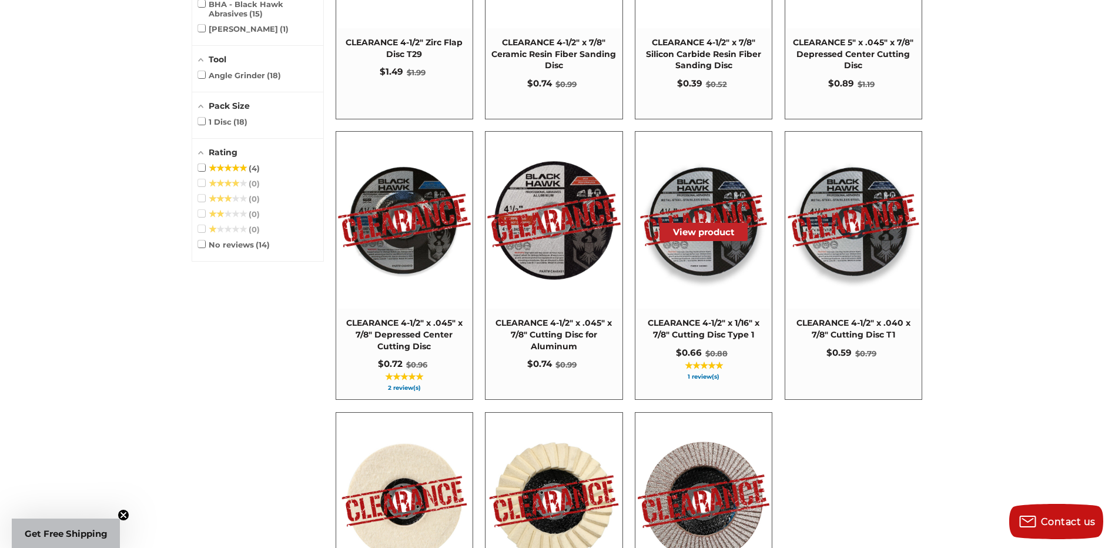
click at [710, 320] on span "CLEARANCE 4-1/2" x 1/16" x 7/8" Cutting Disc Type 1" at bounding box center [703, 328] width 125 height 23
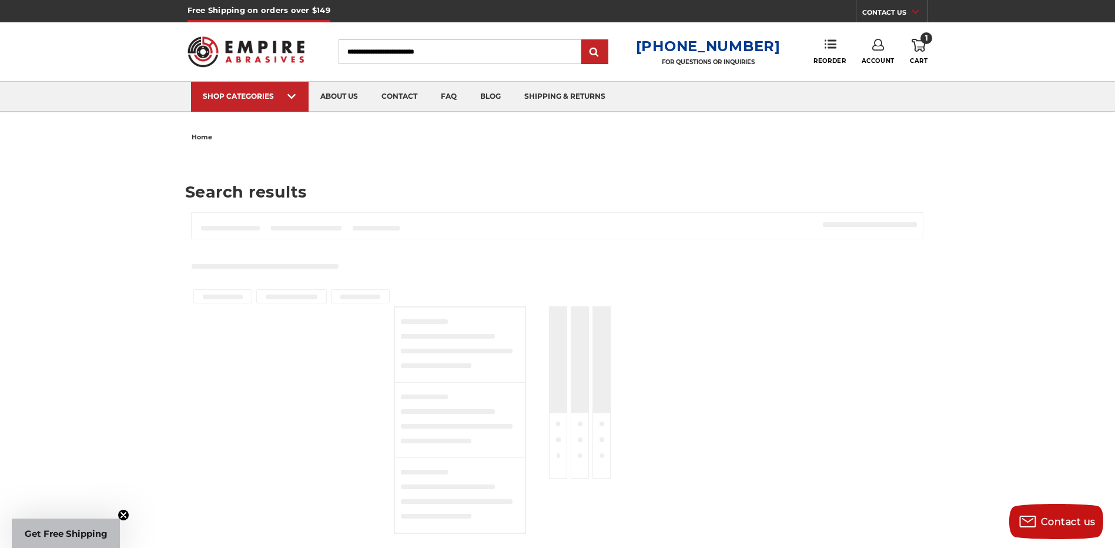
type input "*********"
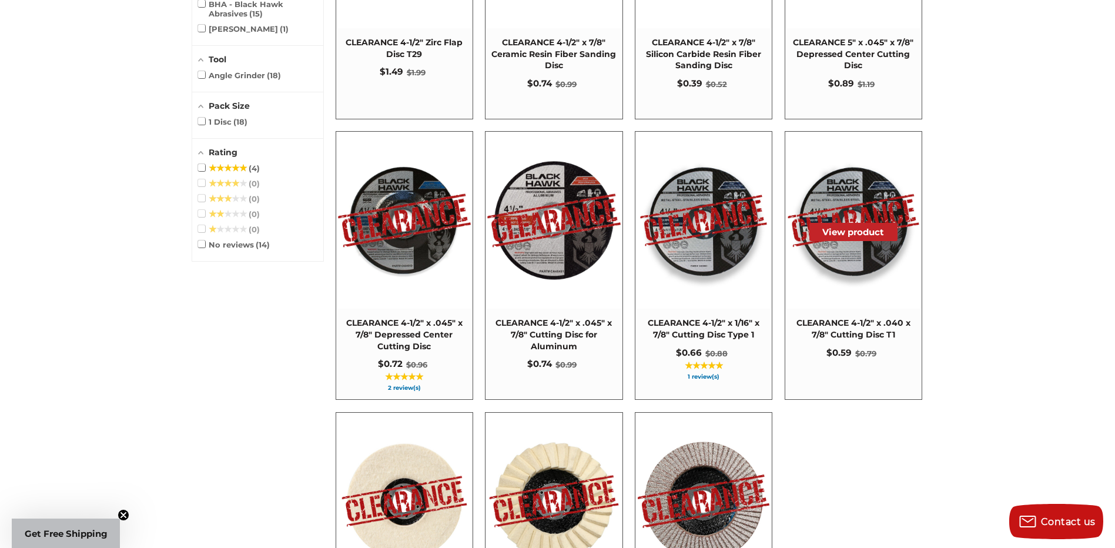
click at [850, 321] on span "CLEARANCE 4-1/2" x .040 x 7/8" Cutting Disc T1" at bounding box center [853, 328] width 125 height 23
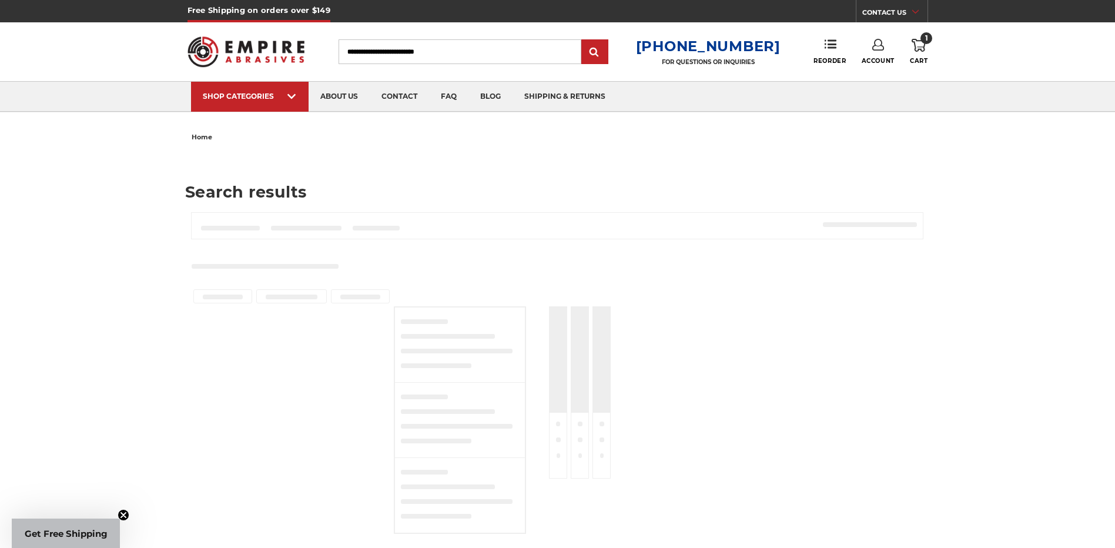
type input "*********"
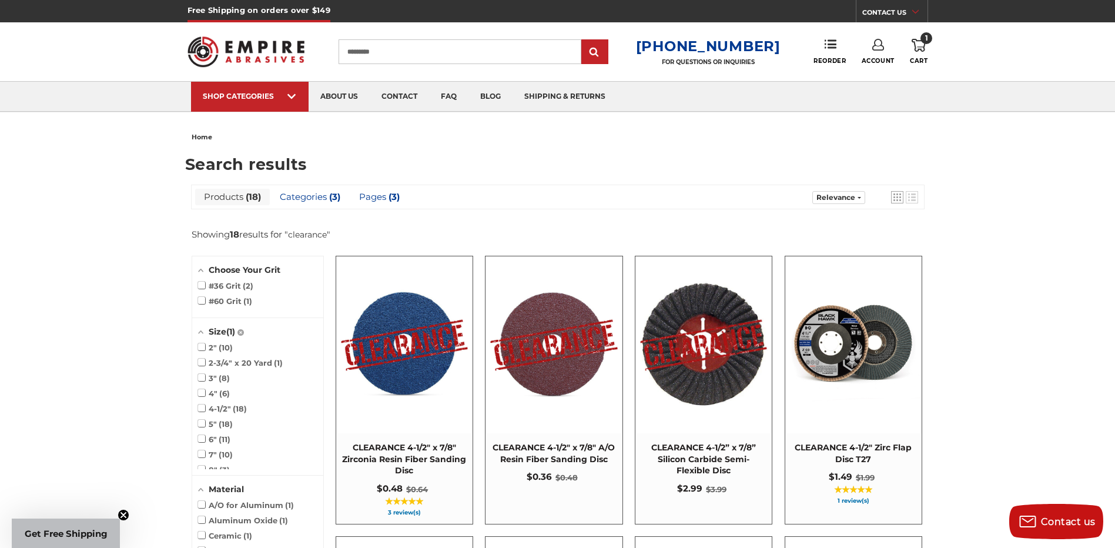
click at [918, 46] on icon at bounding box center [918, 45] width 14 height 13
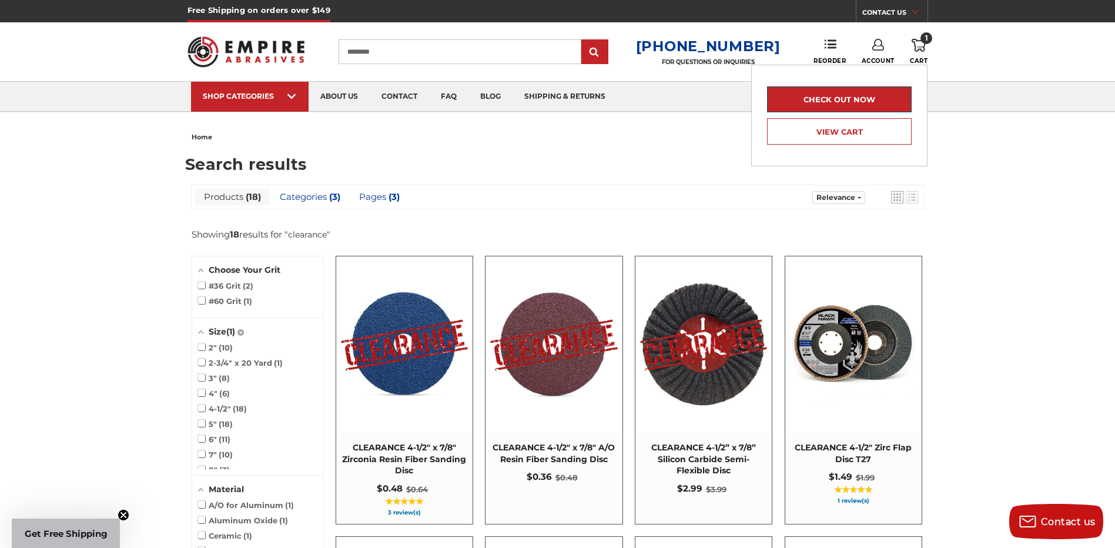
click at [833, 88] on link "Check out now" at bounding box center [839, 99] width 145 height 26
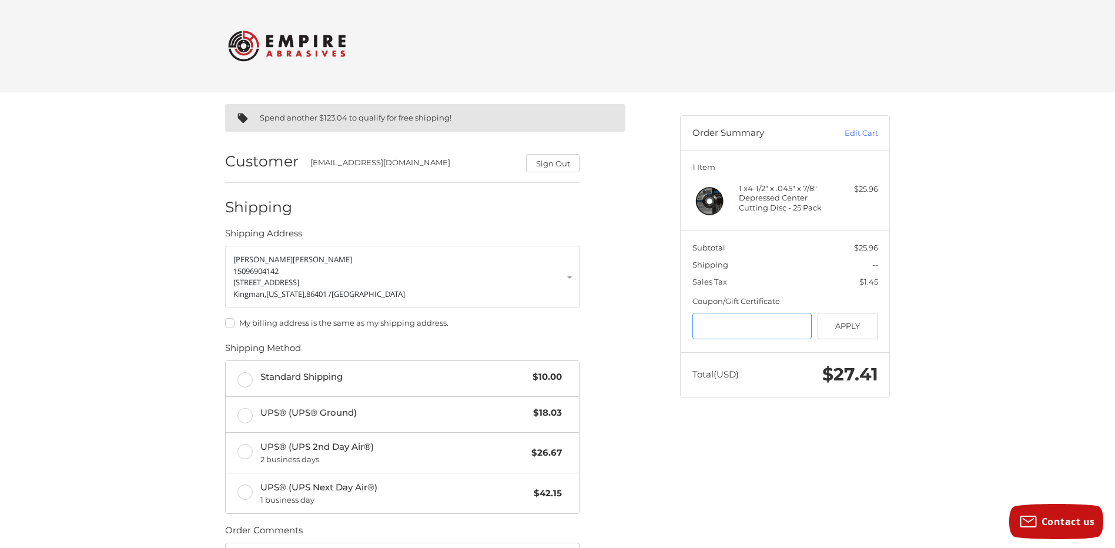
click at [712, 321] on input "Gift Certificate or Coupon Code" at bounding box center [752, 326] width 120 height 26
click at [855, 320] on button "Apply" at bounding box center [847, 326] width 61 height 26
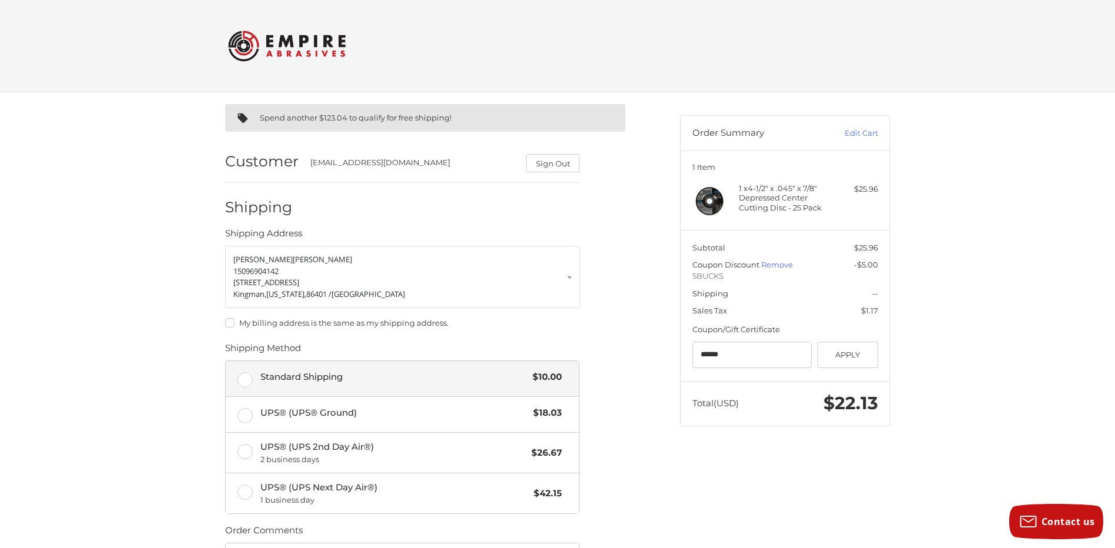
click at [248, 380] on label "Standard Shipping $10.00" at bounding box center [402, 378] width 353 height 35
drag, startPoint x: 852, startPoint y: 293, endPoint x: 892, endPoint y: 292, distance: 40.6
click at [892, 292] on aside "Order Summary Edit Cart 1 Item 1 x 4-1/2" x .045" x 7/8" Depressed Center Cutti…" at bounding box center [784, 264] width 227 height 345
click at [1032, 364] on div "Spend another $123.04 to qualify for free shipping! Customer gwmckay77@outlook.…" at bounding box center [557, 408] width 1115 height 633
drag, startPoint x: 737, startPoint y: 354, endPoint x: 695, endPoint y: 354, distance: 42.3
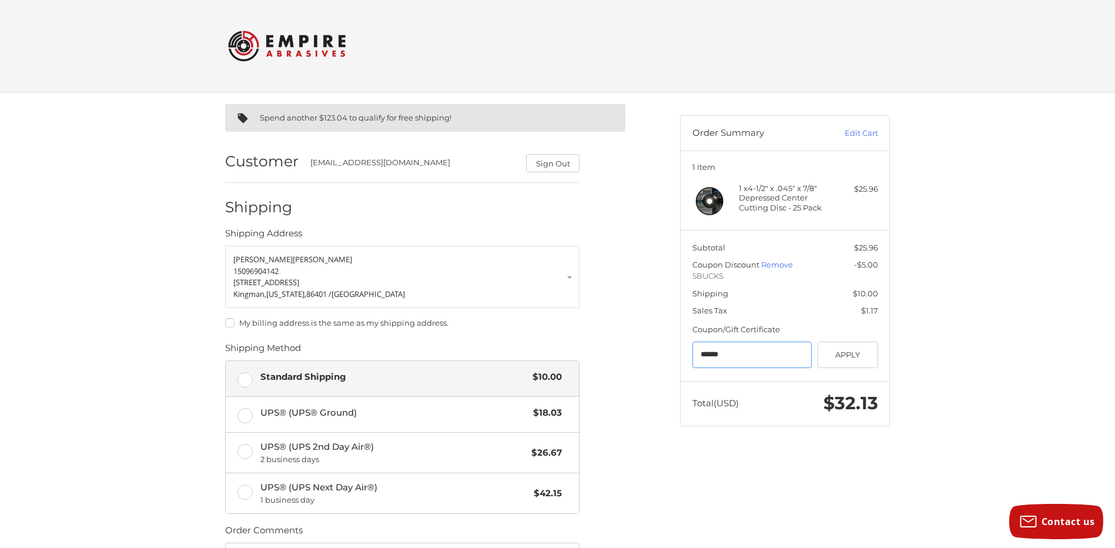
click at [695, 354] on input "******" at bounding box center [752, 354] width 120 height 26
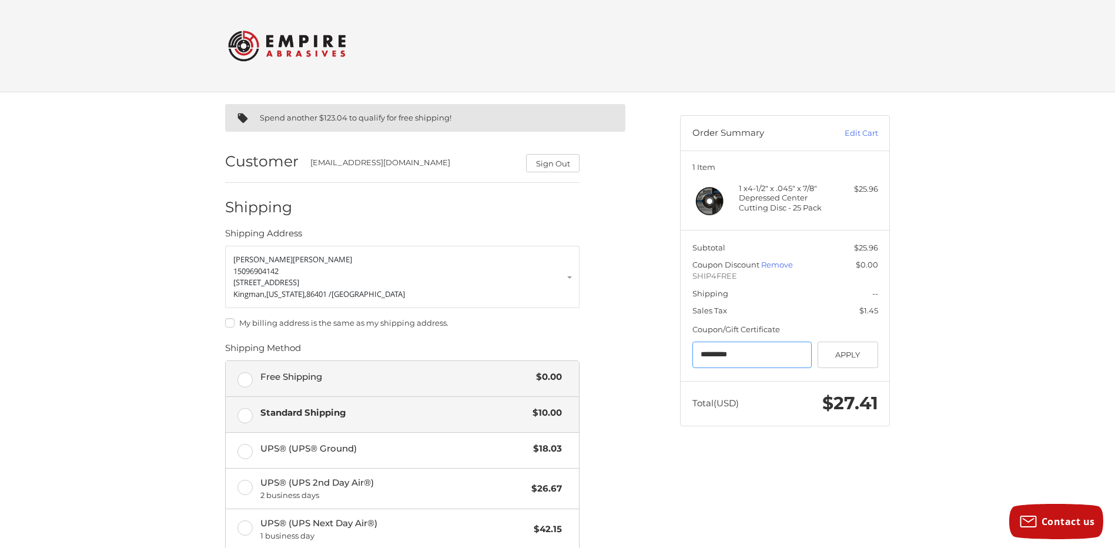
type input "*********"
click at [241, 381] on label "Free Shipping $0.00" at bounding box center [402, 378] width 353 height 35
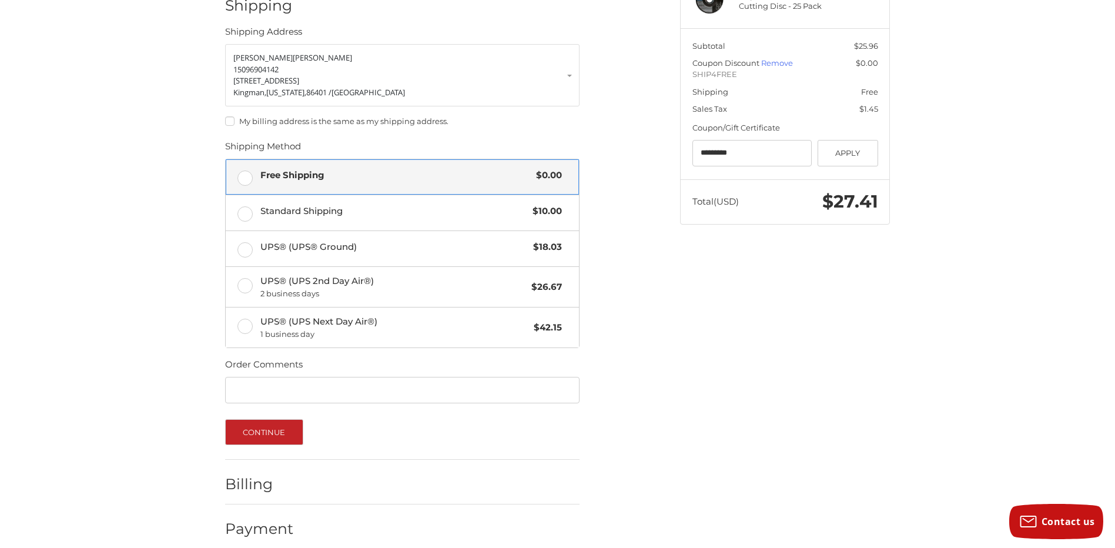
scroll to position [214, 0]
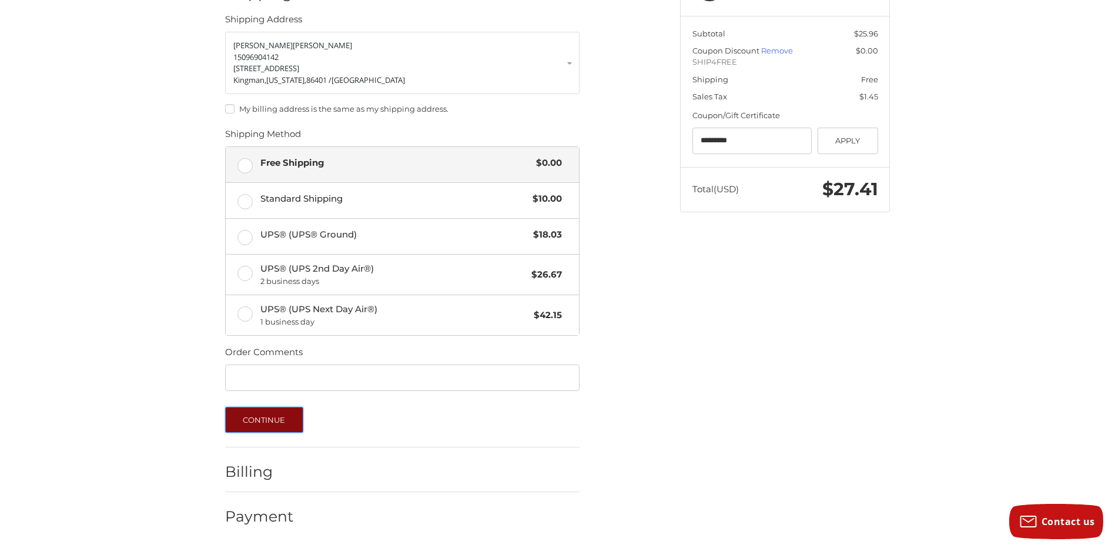
click at [246, 420] on button "Continue" at bounding box center [264, 420] width 78 height 26
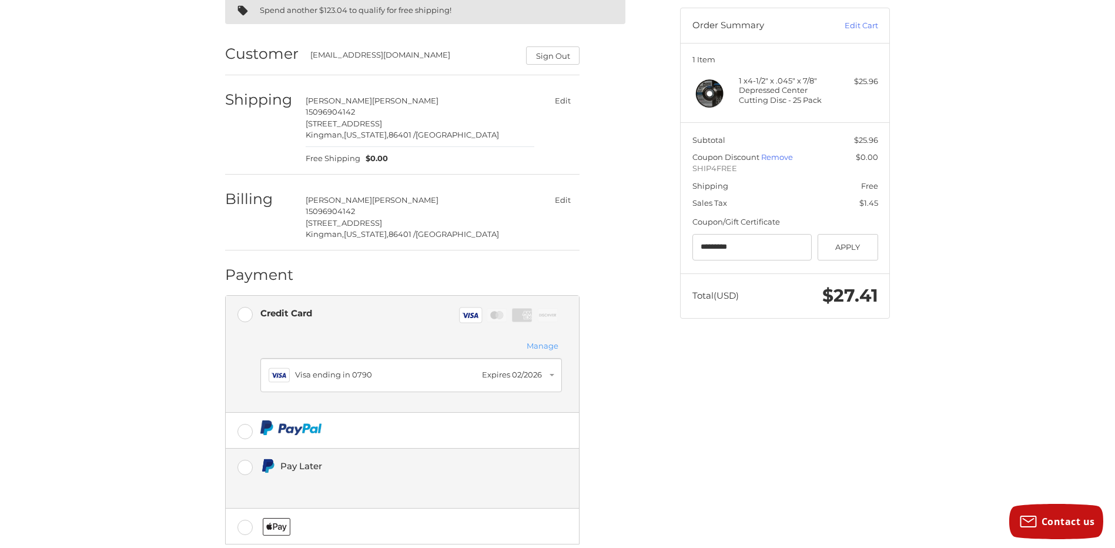
scroll to position [118, 0]
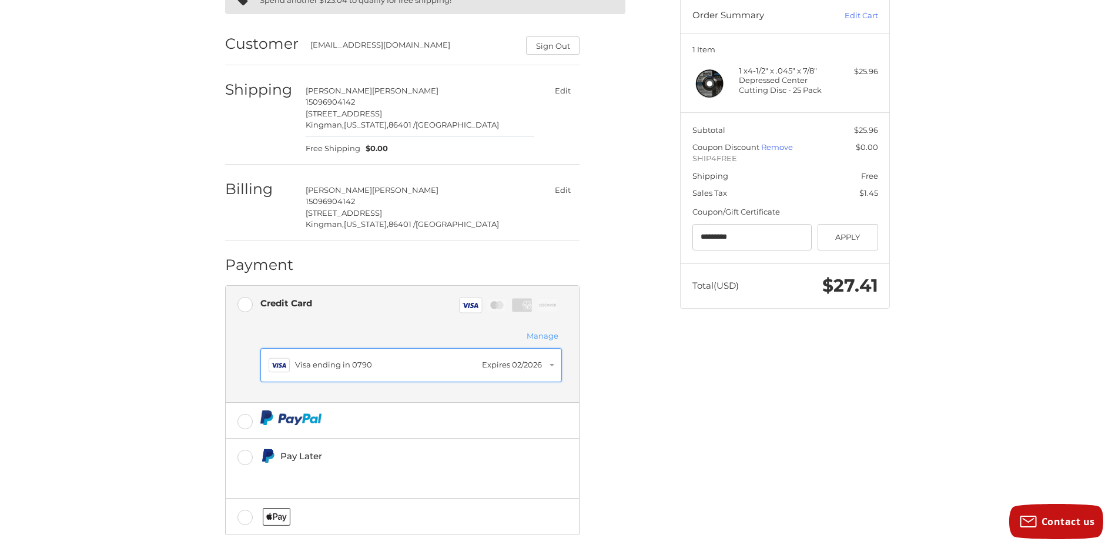
click at [529, 365] on div "Expires 02/2026" at bounding box center [512, 365] width 60 height 12
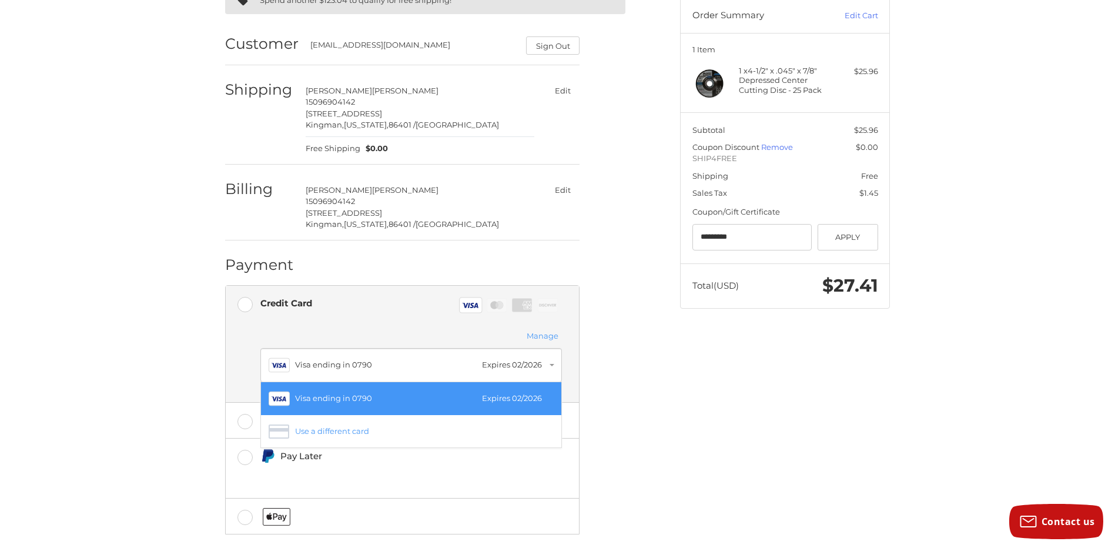
click at [505, 393] on div "Expires 02/2026" at bounding box center [512, 398] width 60 height 12
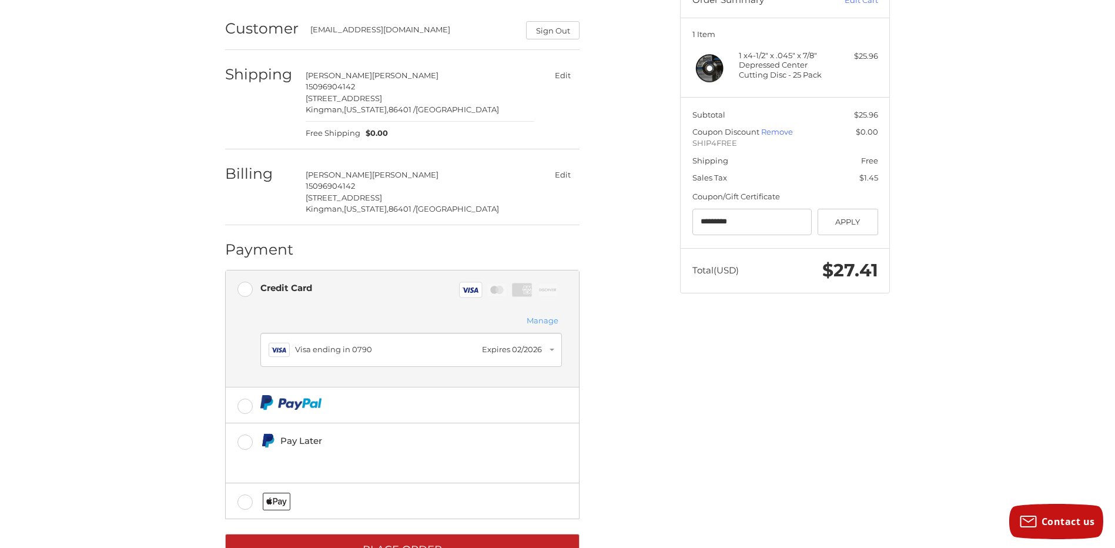
scroll to position [177, 0]
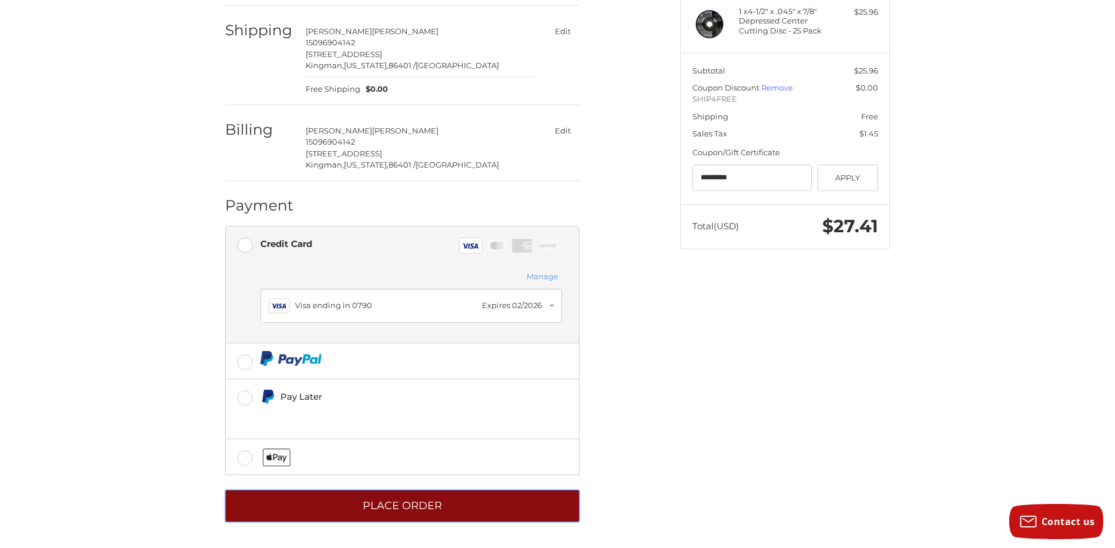
click at [402, 505] on button "Place Order" at bounding box center [402, 505] width 354 height 32
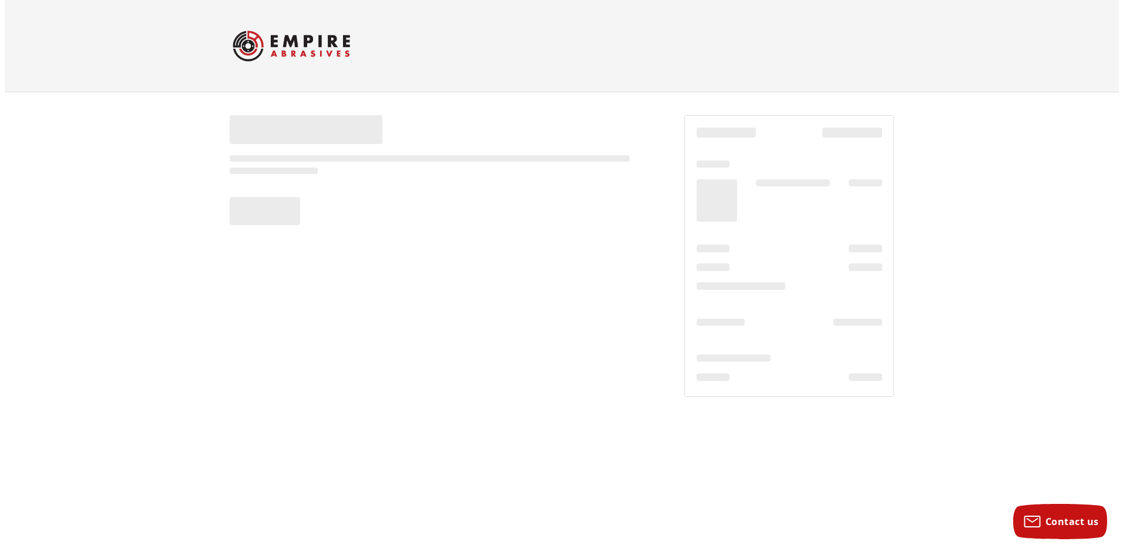
scroll to position [0, 0]
